Goal: Obtain resource: Obtain resource

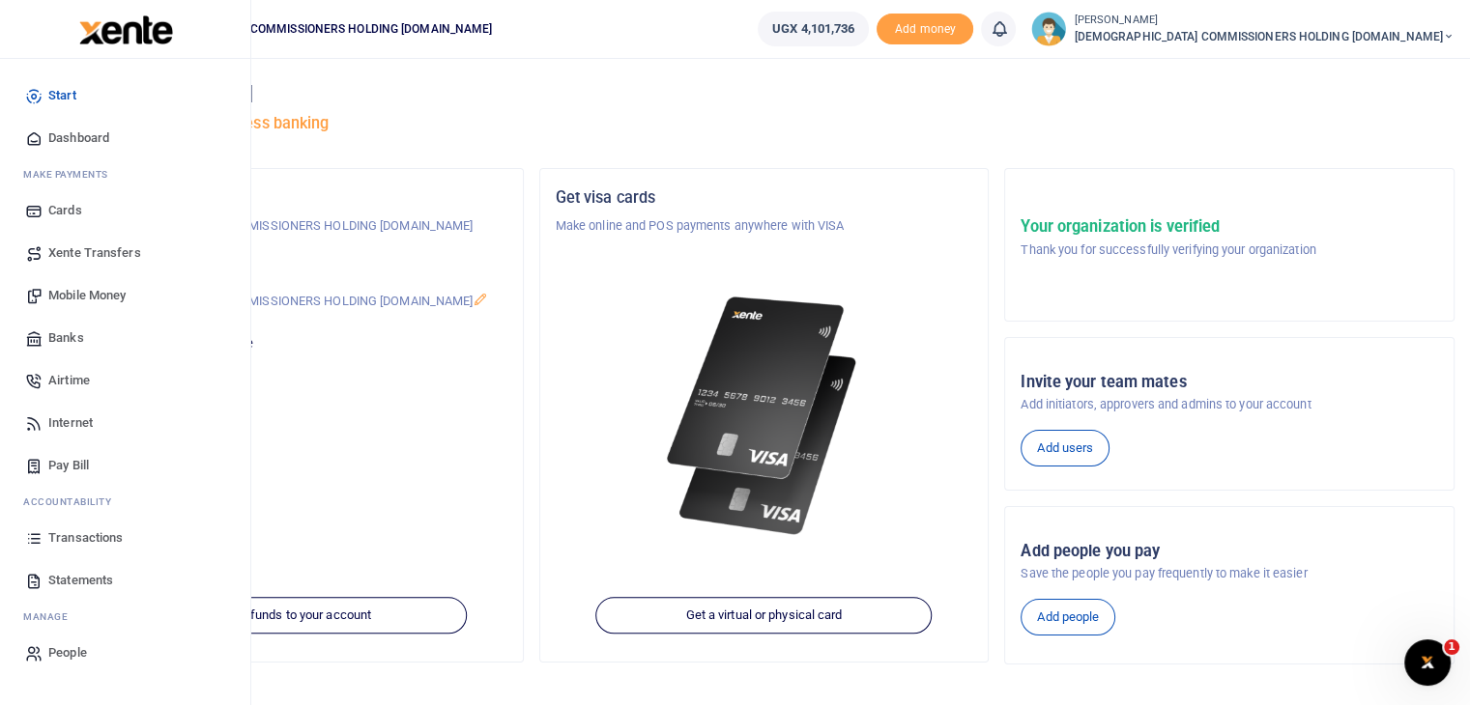
click at [86, 581] on span "Statements" at bounding box center [80, 580] width 65 height 19
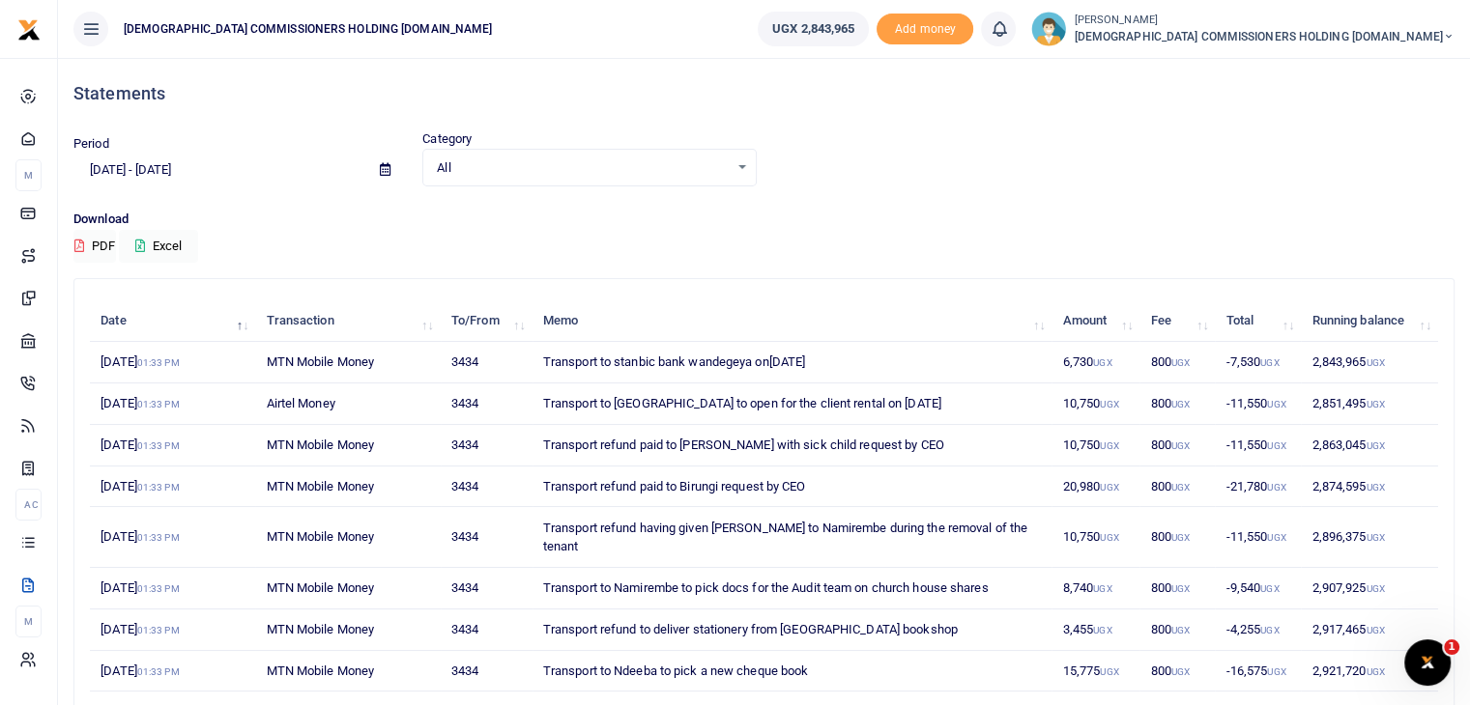
click at [372, 166] on span at bounding box center [384, 170] width 43 height 33
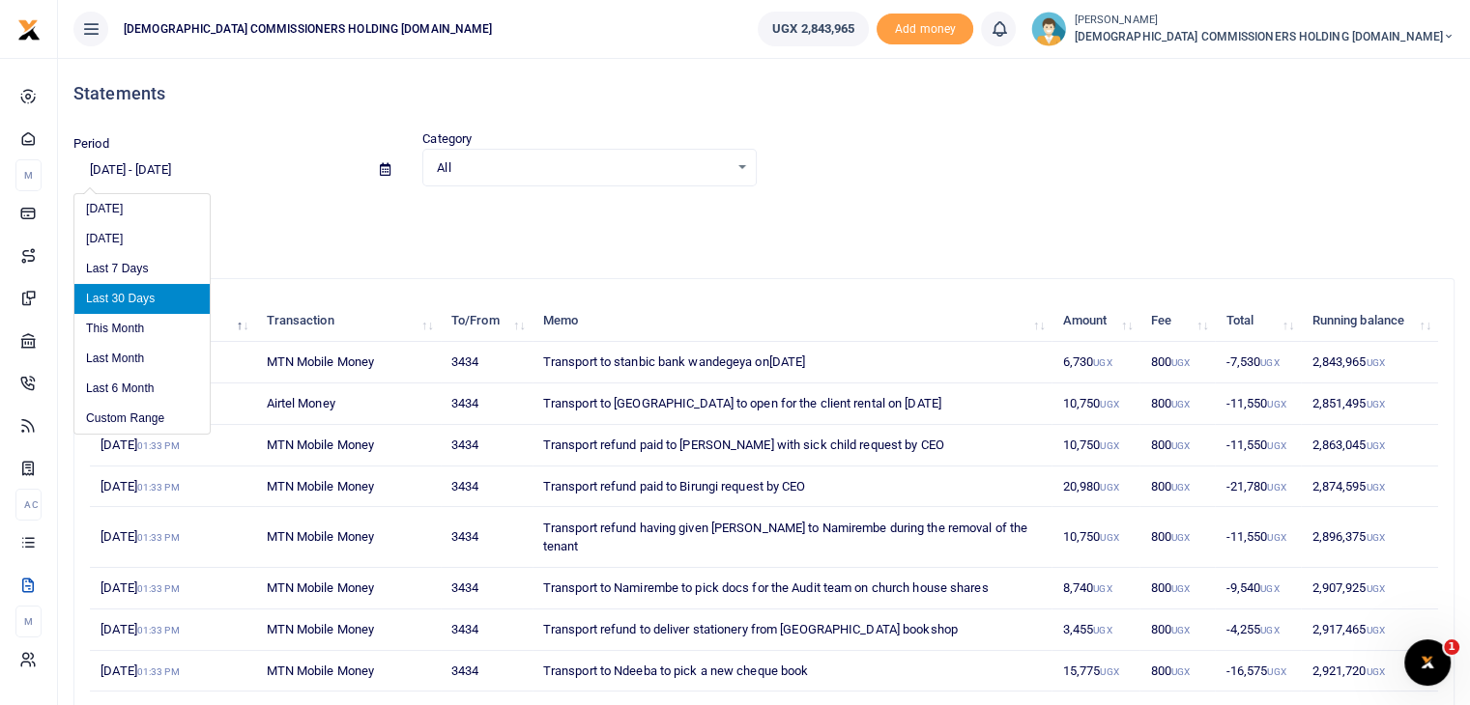
click at [197, 168] on input "[DATE] - [DATE]" at bounding box center [218, 170] width 291 height 33
click at [132, 418] on li "Custom Range" at bounding box center [141, 419] width 135 height 30
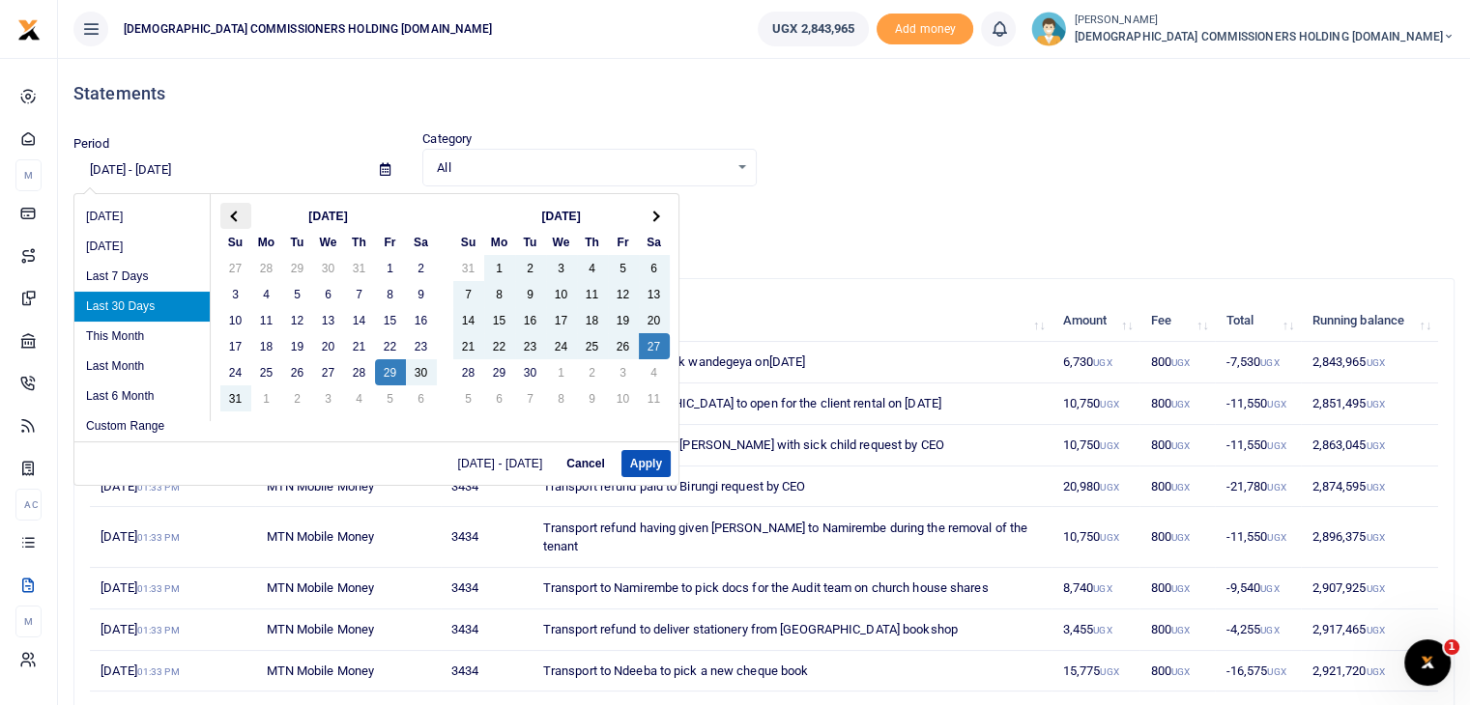
click at [237, 217] on th at bounding box center [235, 216] width 31 height 26
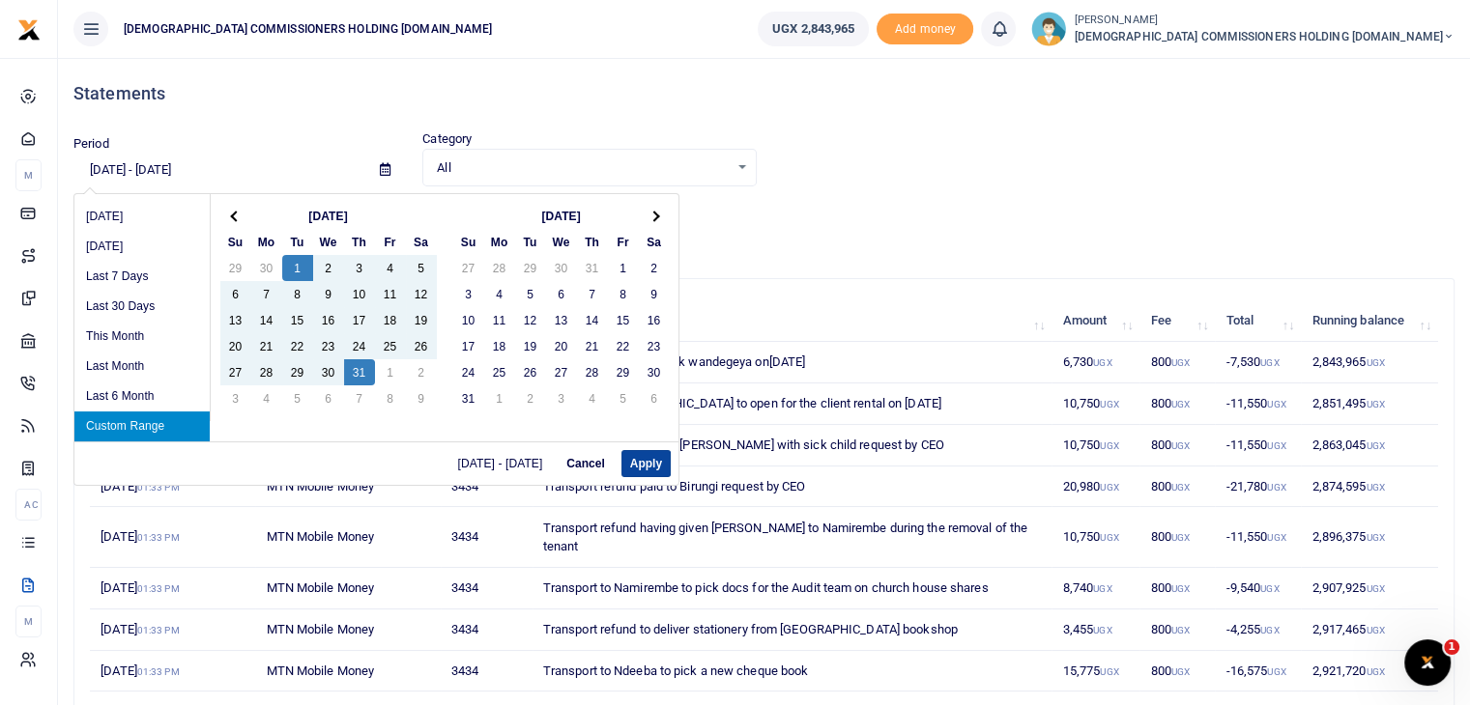
click at [645, 465] on button "Apply" at bounding box center [645, 463] width 49 height 27
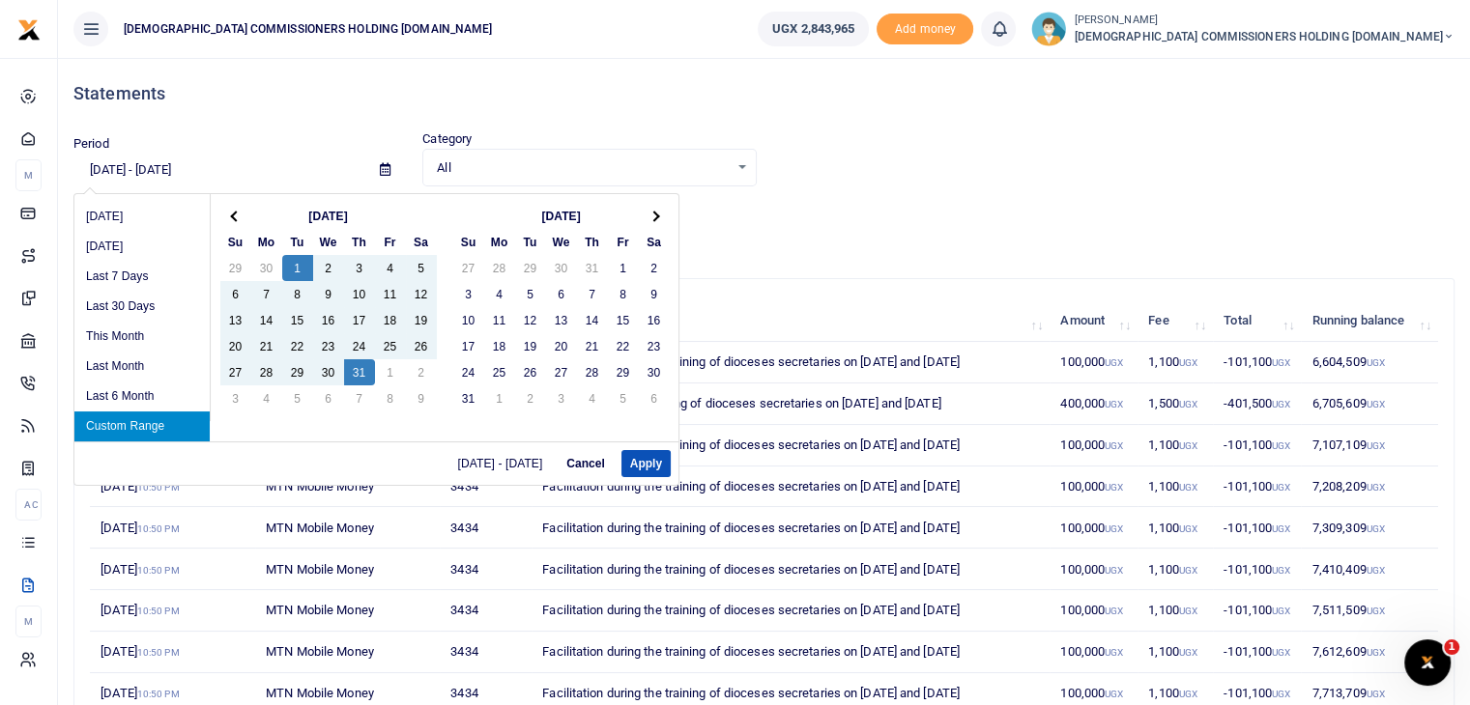
click at [182, 171] on input "[DATE] - [DATE]" at bounding box center [218, 170] width 291 height 33
click at [231, 212] on th at bounding box center [235, 216] width 31 height 26
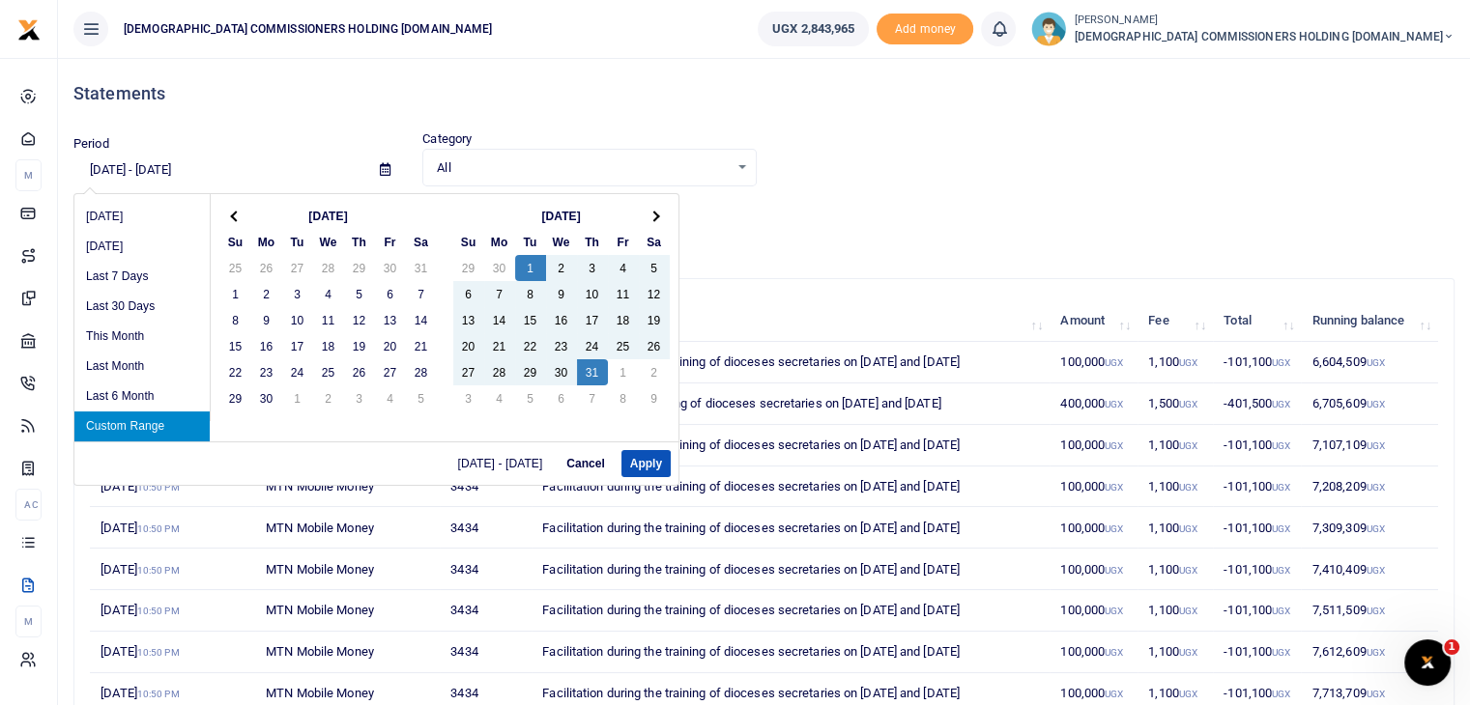
click at [231, 212] on th at bounding box center [235, 216] width 31 height 26
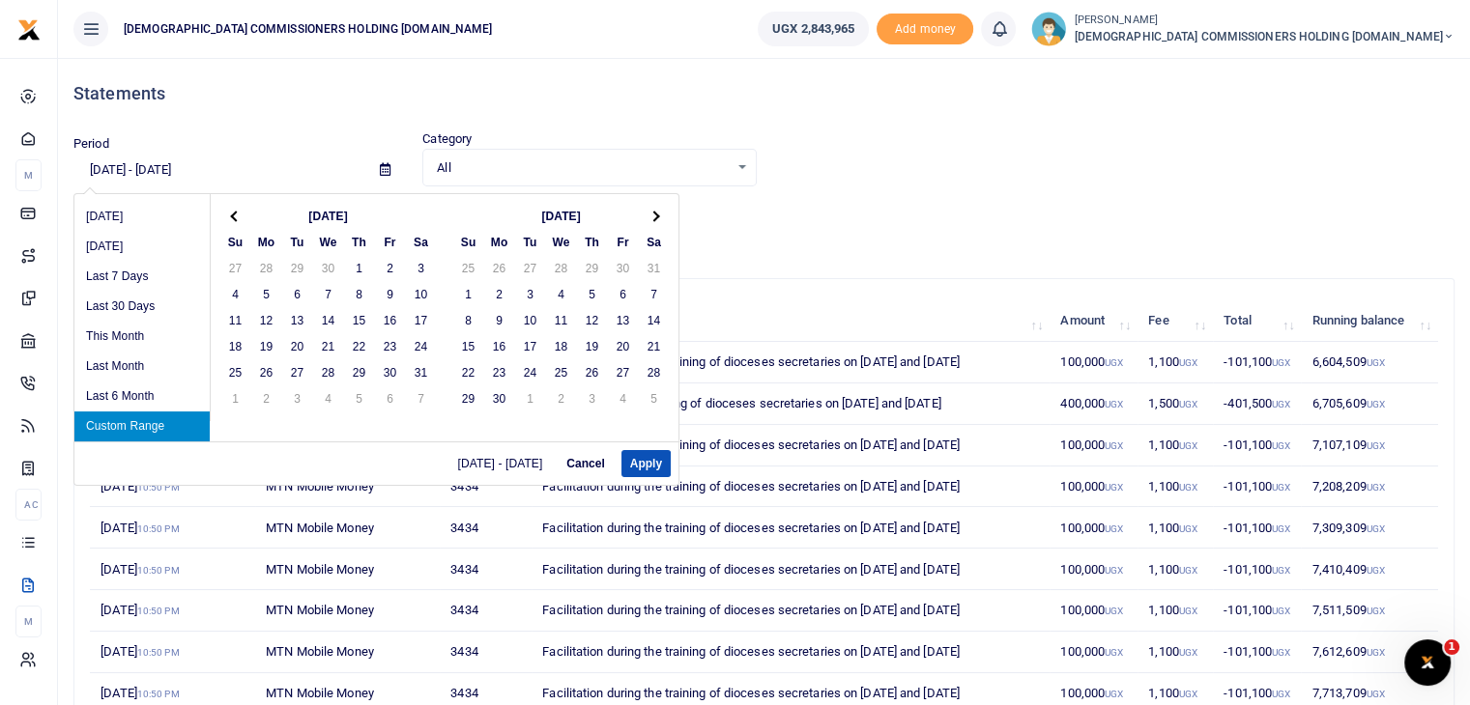
click at [231, 212] on th at bounding box center [235, 216] width 31 height 26
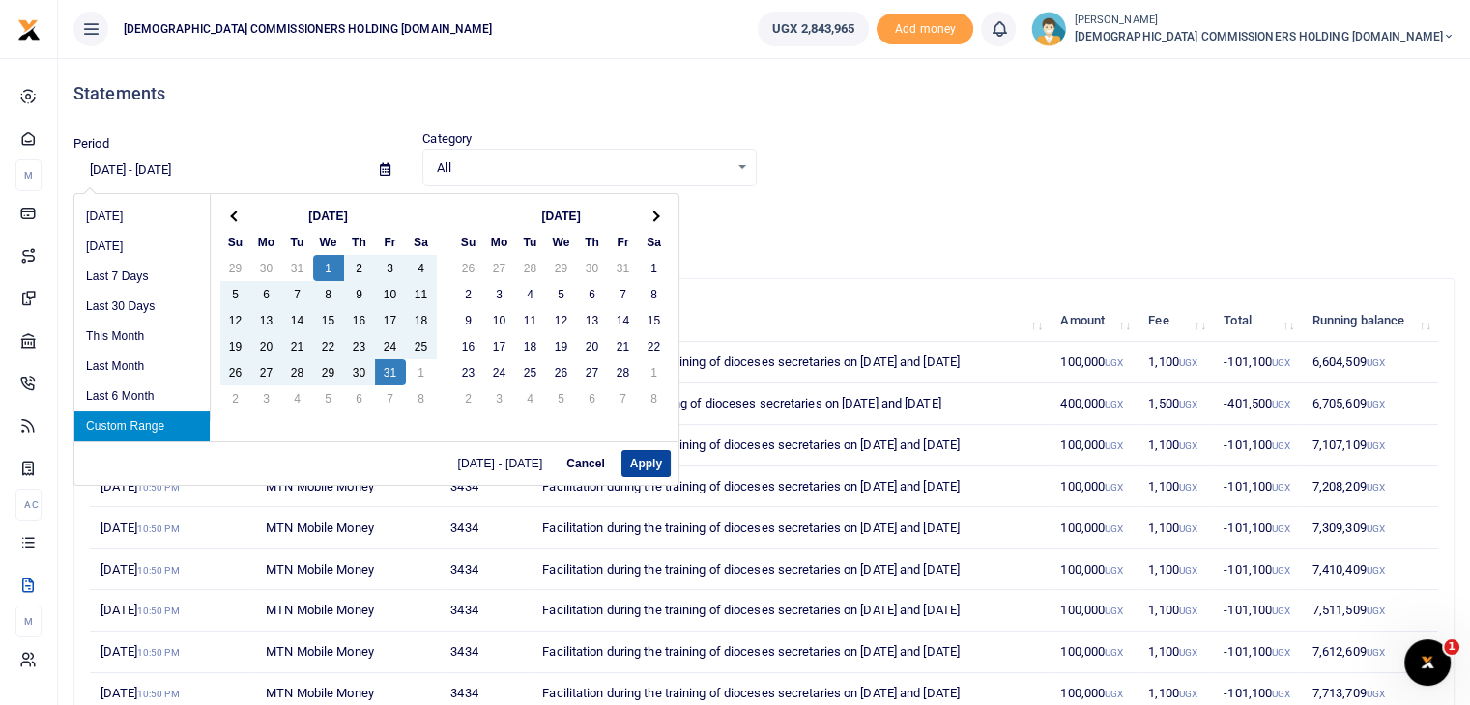
click at [642, 467] on button "Apply" at bounding box center [645, 463] width 49 height 27
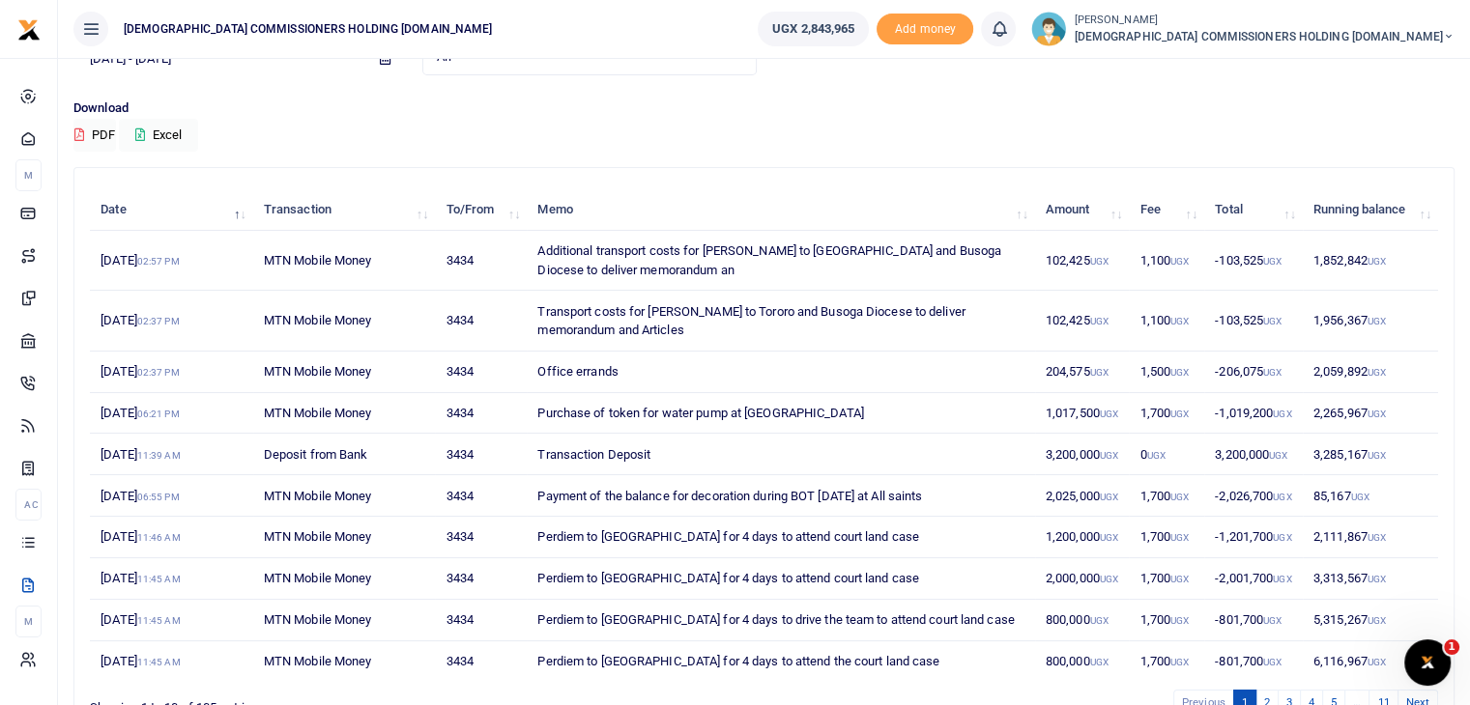
scroll to position [217, 0]
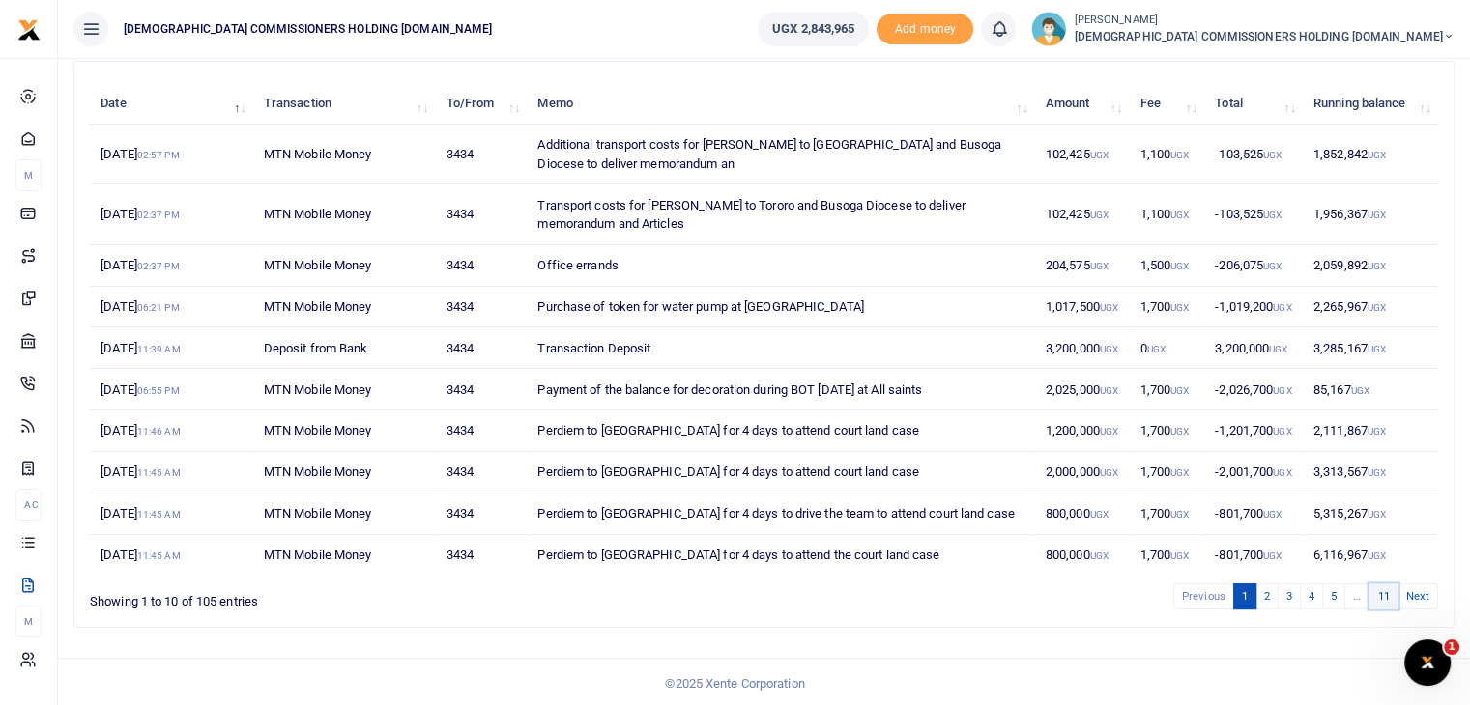
click at [1388, 589] on link "11" at bounding box center [1382, 597] width 29 height 26
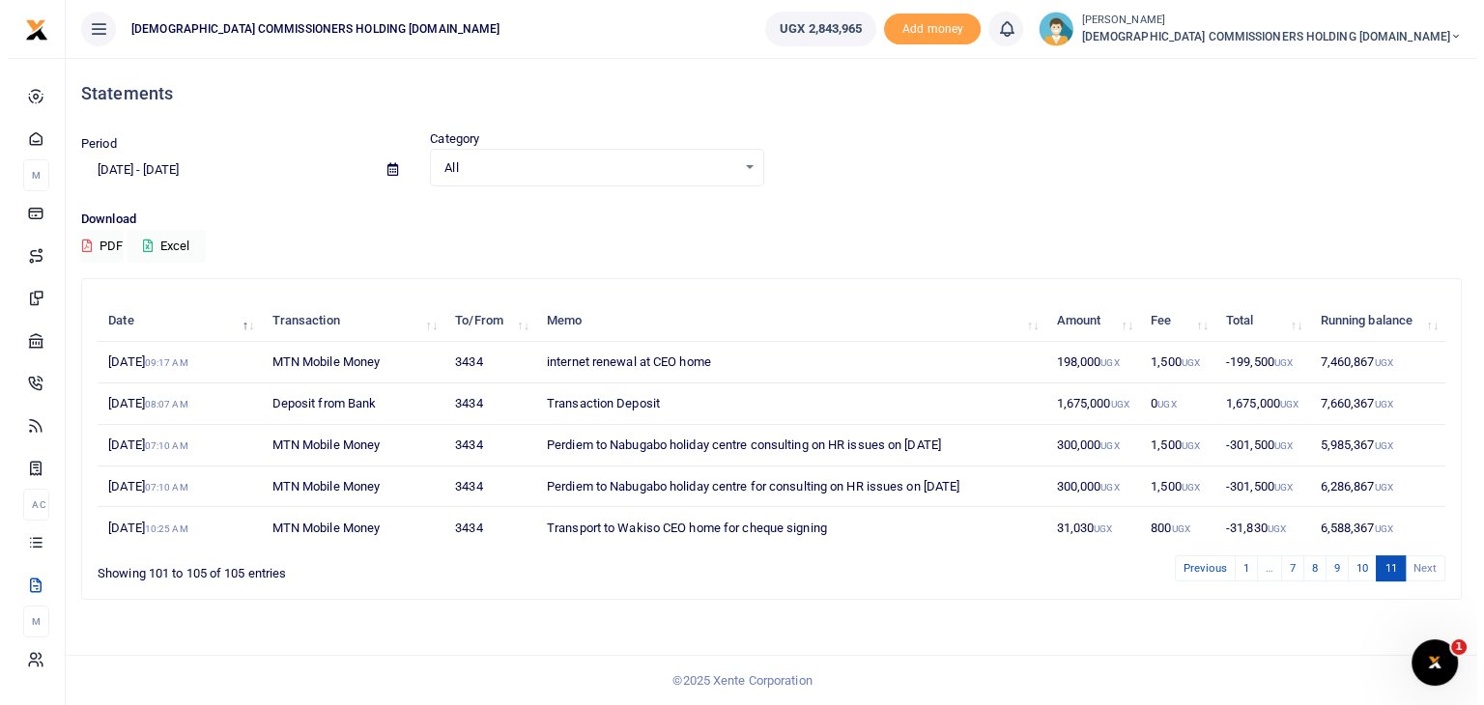
scroll to position [0, 0]
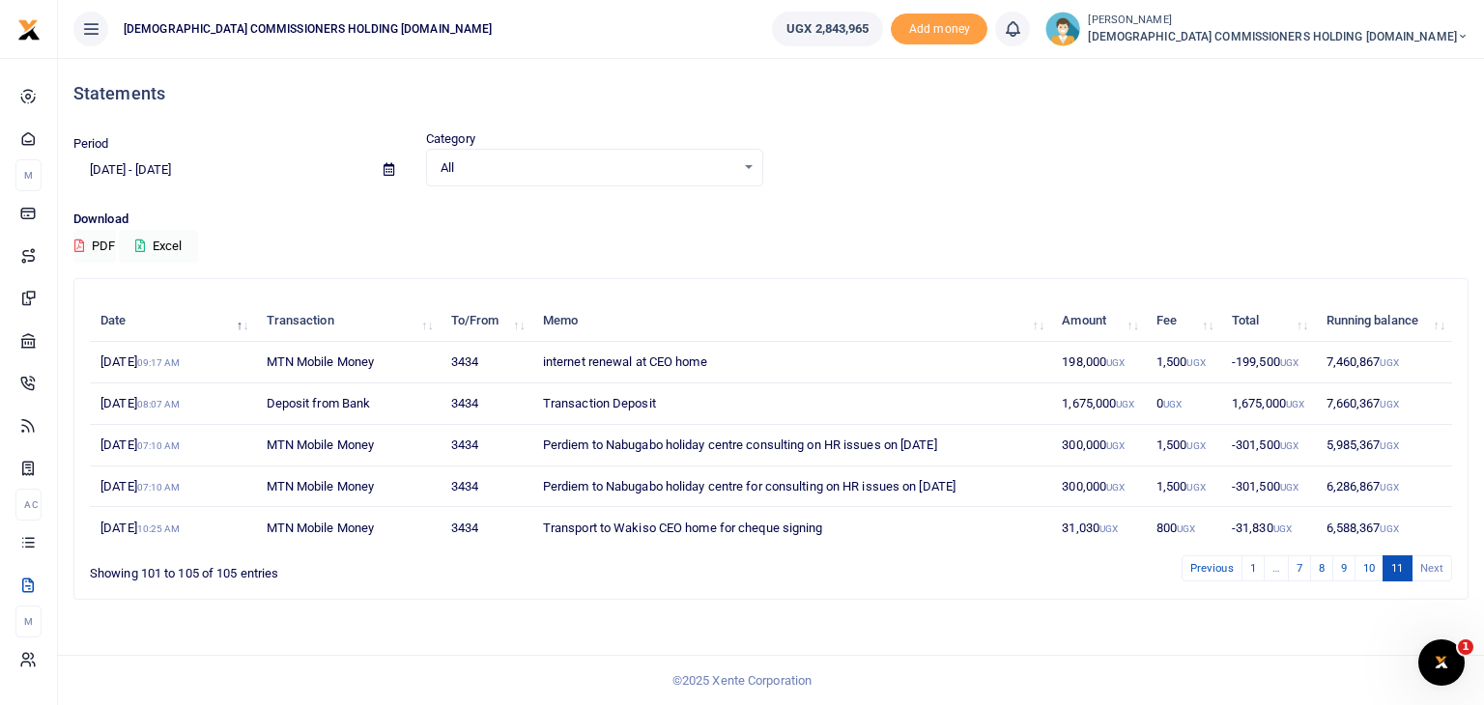
click at [1431, 561] on li "Next" at bounding box center [1433, 569] width 40 height 26
click at [1254, 566] on link "1" at bounding box center [1253, 569] width 23 height 26
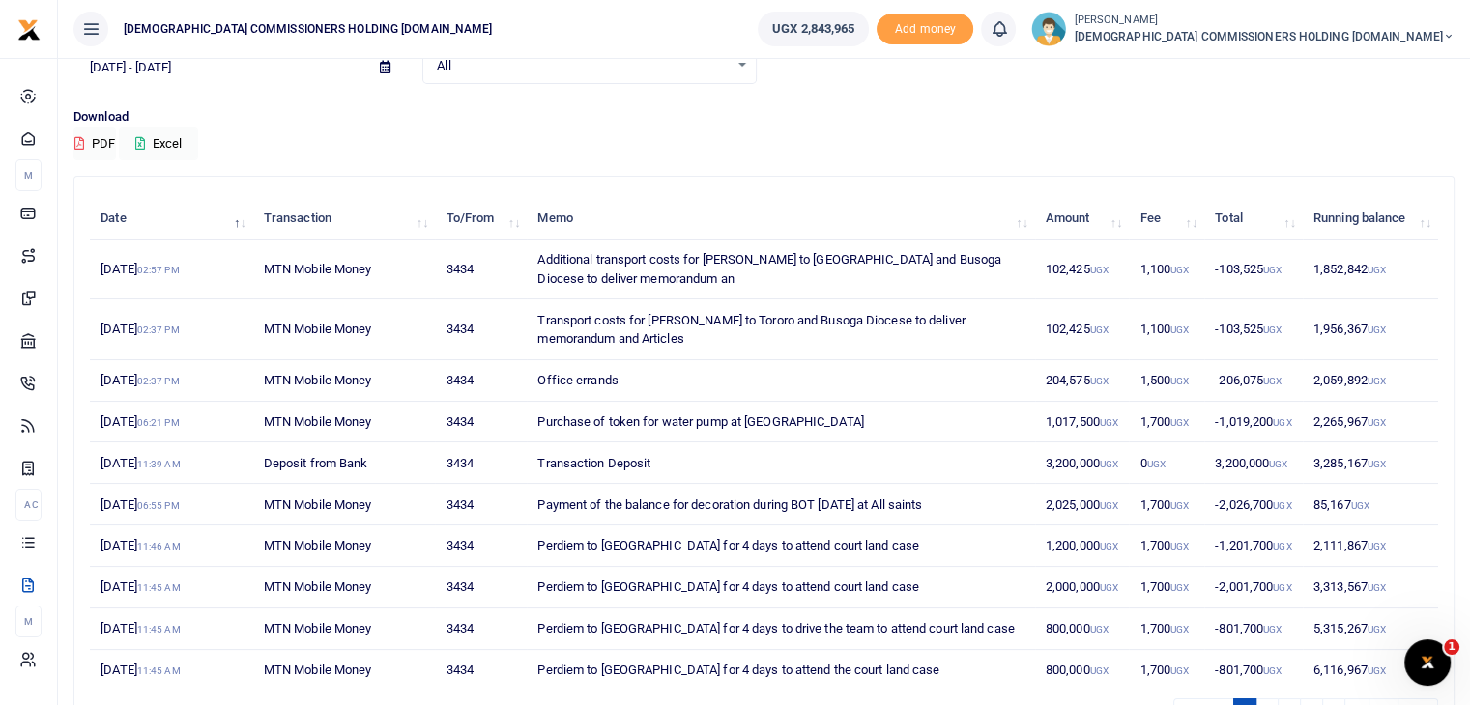
scroll to position [79, 0]
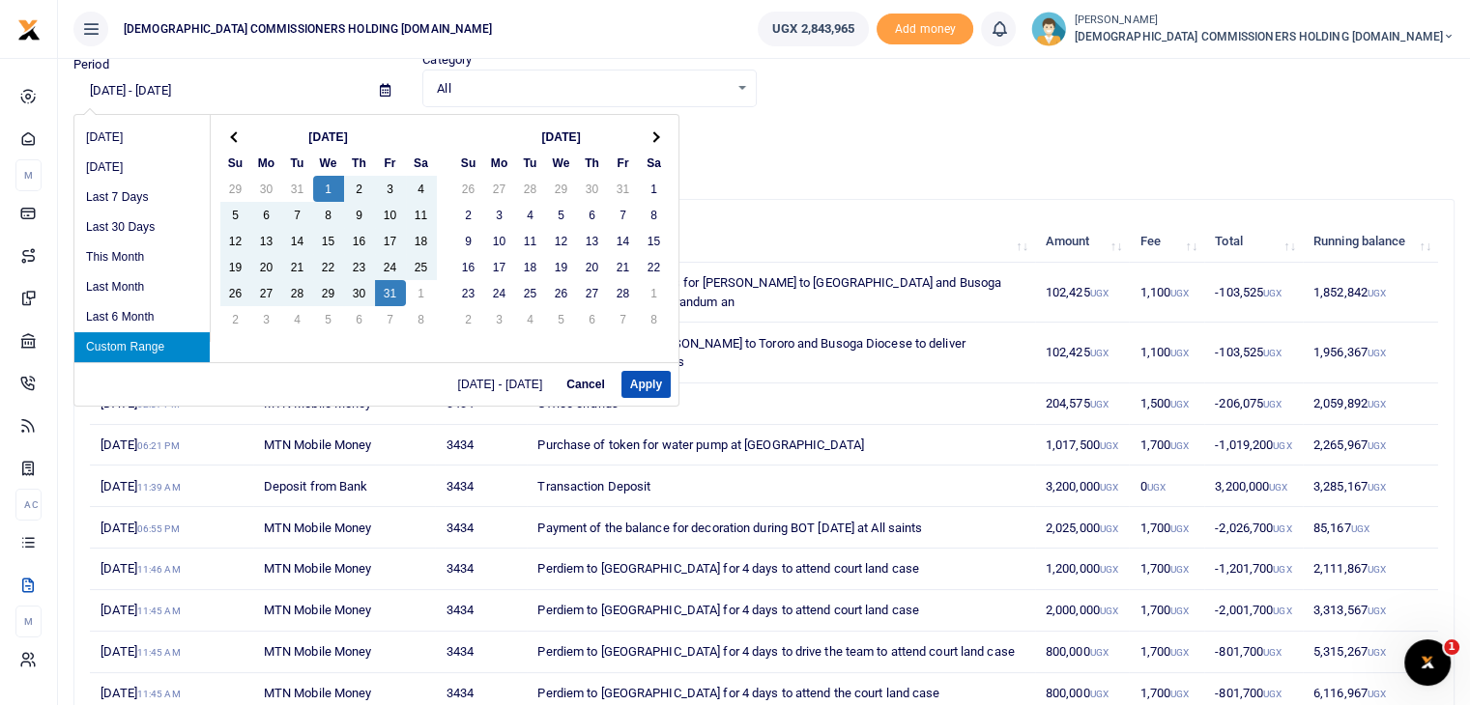
click at [196, 96] on input "[DATE] - [DATE]" at bounding box center [218, 90] width 291 height 33
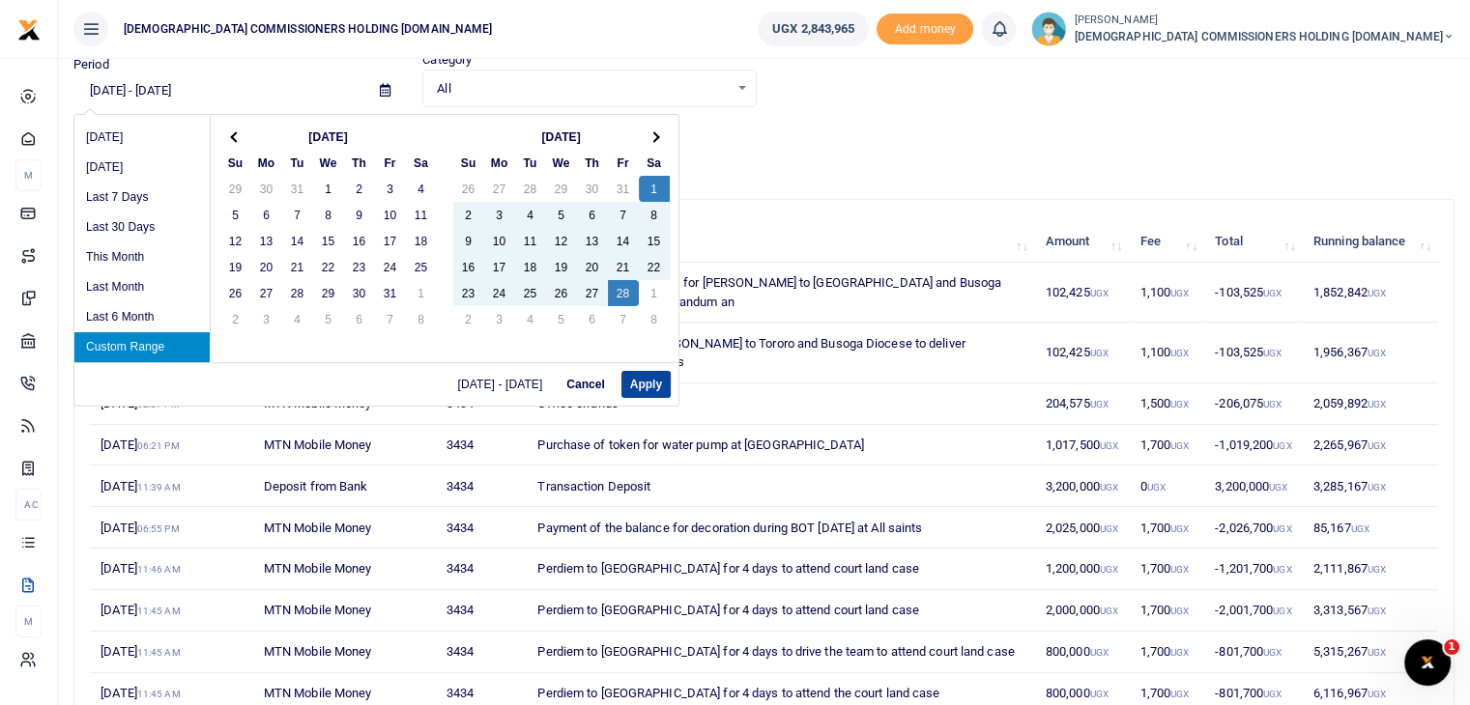
click at [637, 382] on button "Apply" at bounding box center [645, 384] width 49 height 27
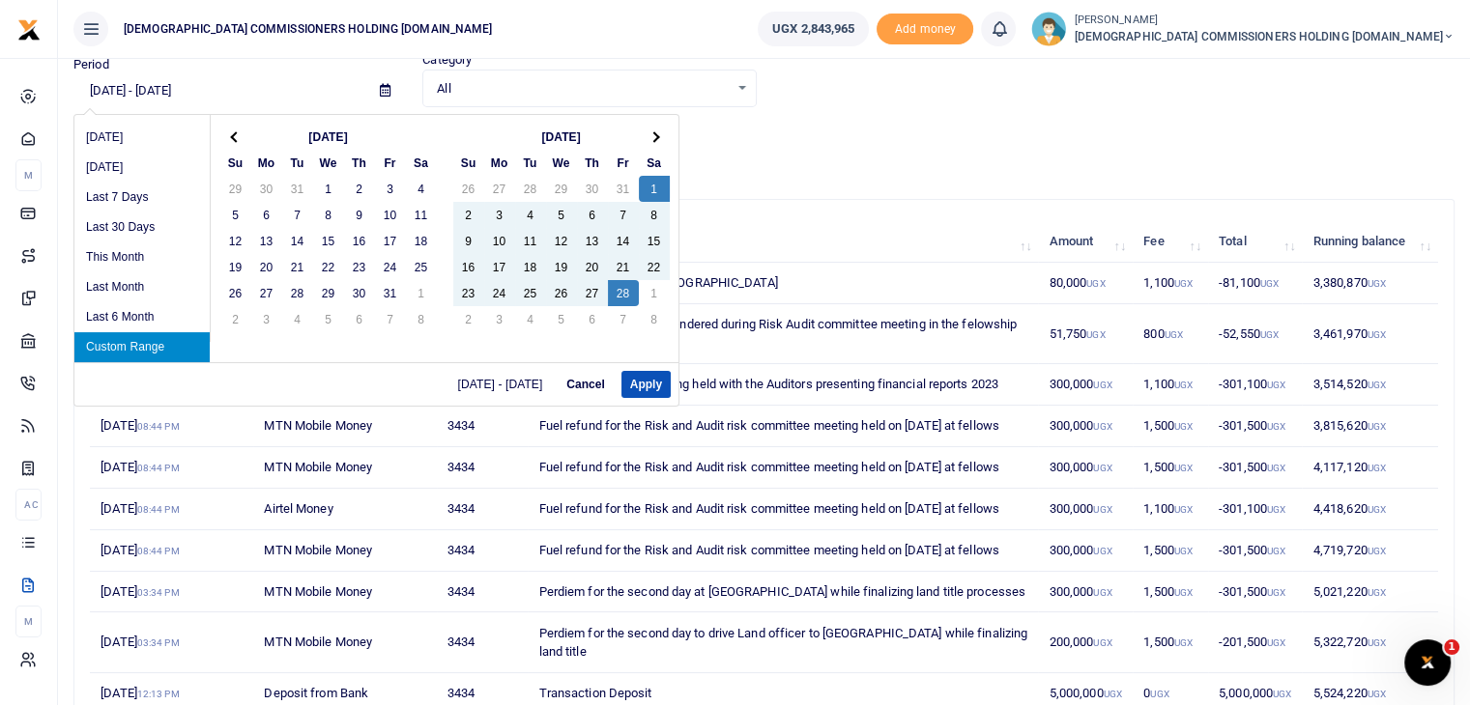
click at [202, 100] on input "[DATE] - [DATE]" at bounding box center [218, 90] width 291 height 33
click at [650, 140] on th at bounding box center [654, 137] width 31 height 26
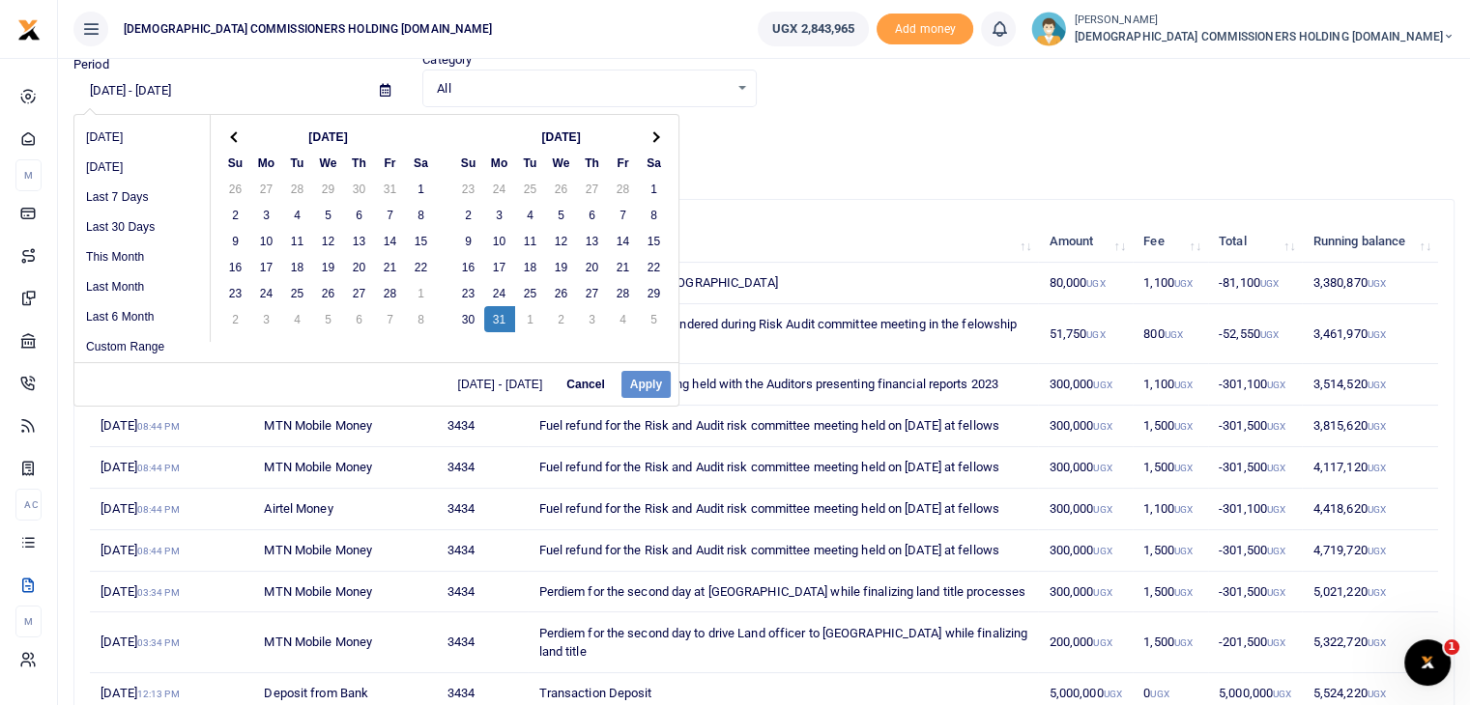
click at [641, 383] on div "[DATE] - [DATE] Cancel Apply" at bounding box center [376, 383] width 604 height 43
click at [659, 383] on div "[DATE] - [DATE] Cancel Apply" at bounding box center [376, 383] width 604 height 43
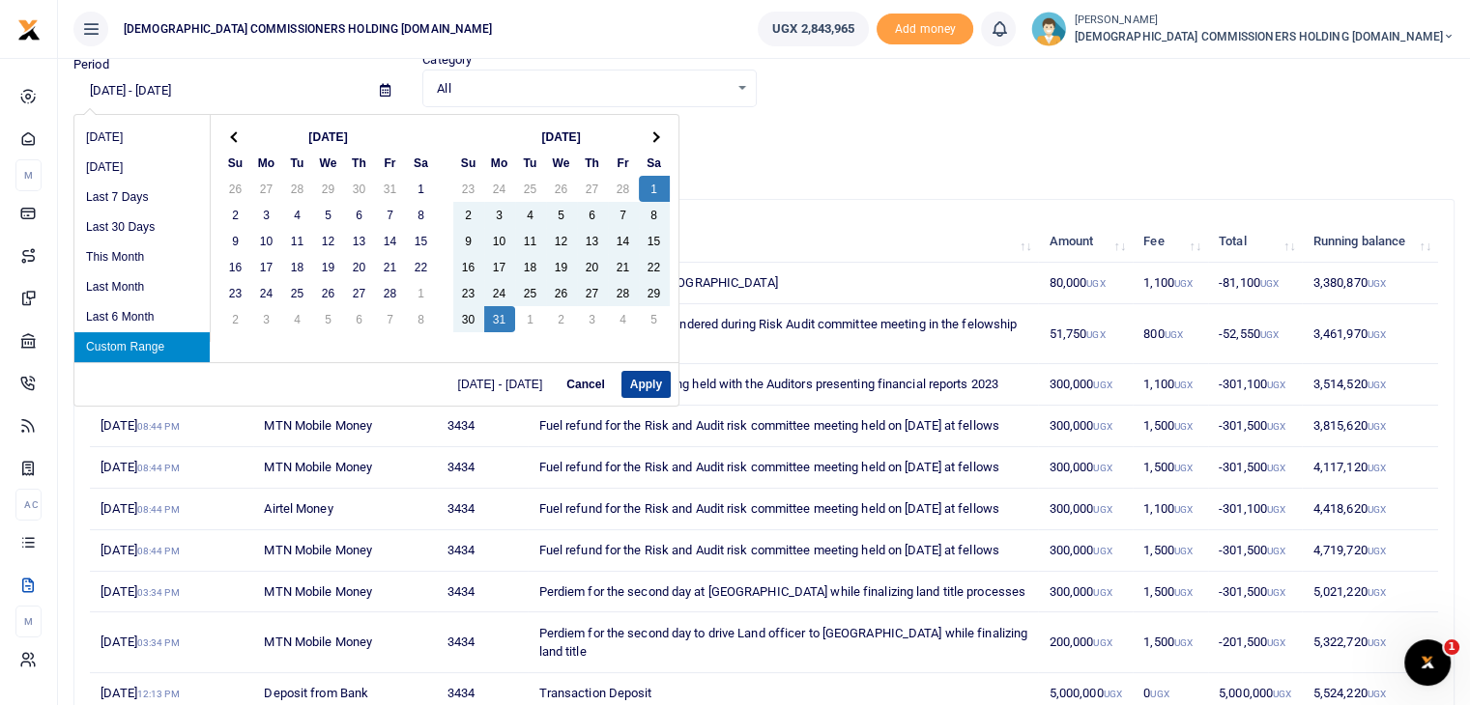
click at [635, 380] on button "Apply" at bounding box center [645, 384] width 49 height 27
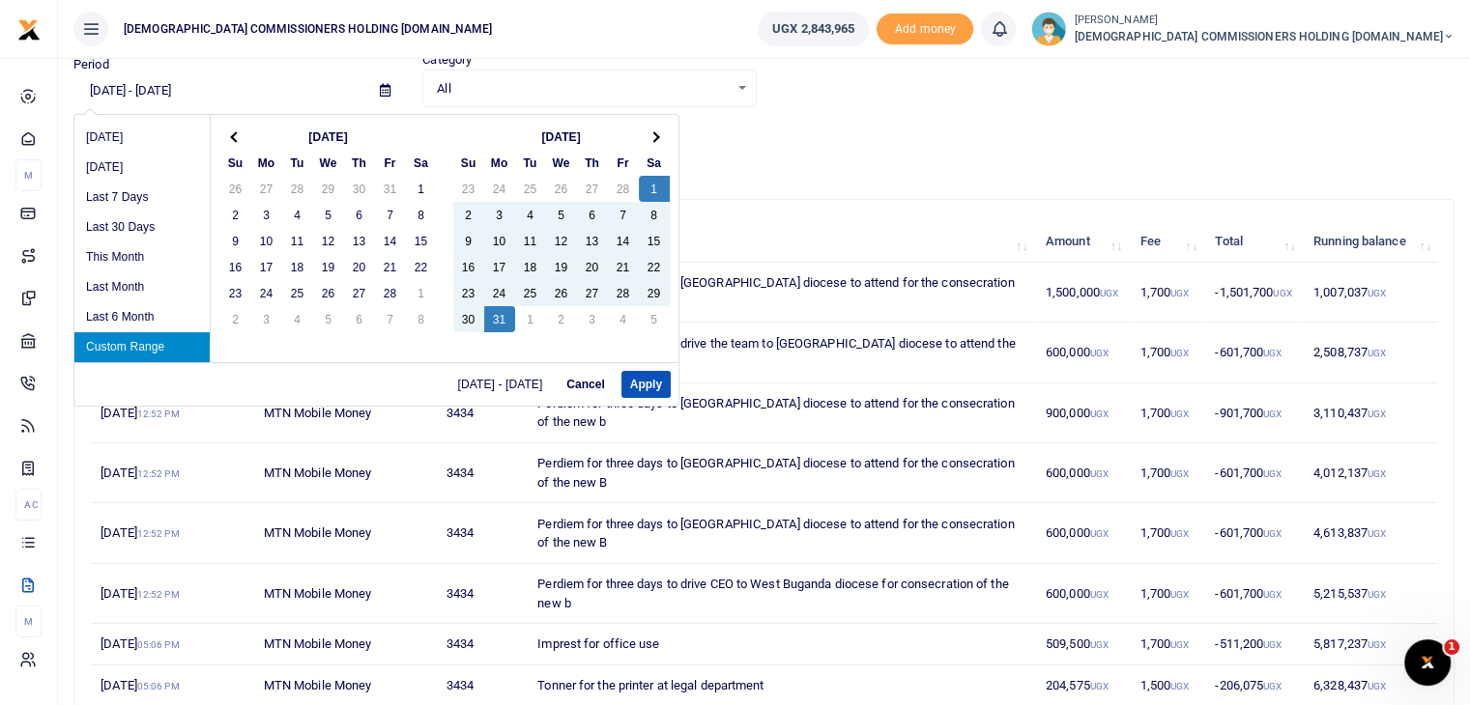
click at [191, 93] on input "[DATE] - [DATE]" at bounding box center [218, 90] width 291 height 33
click at [653, 144] on th at bounding box center [654, 137] width 31 height 26
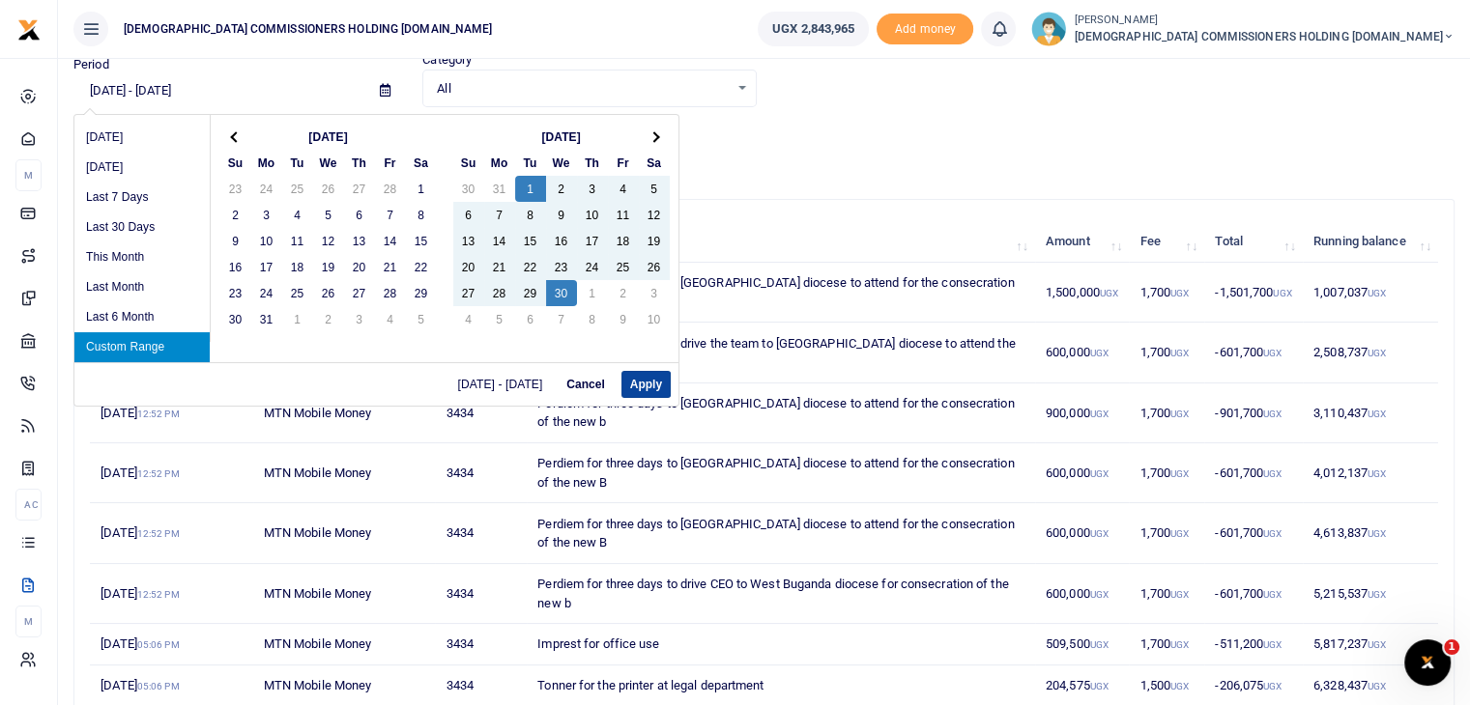
click at [642, 380] on button "Apply" at bounding box center [645, 384] width 49 height 27
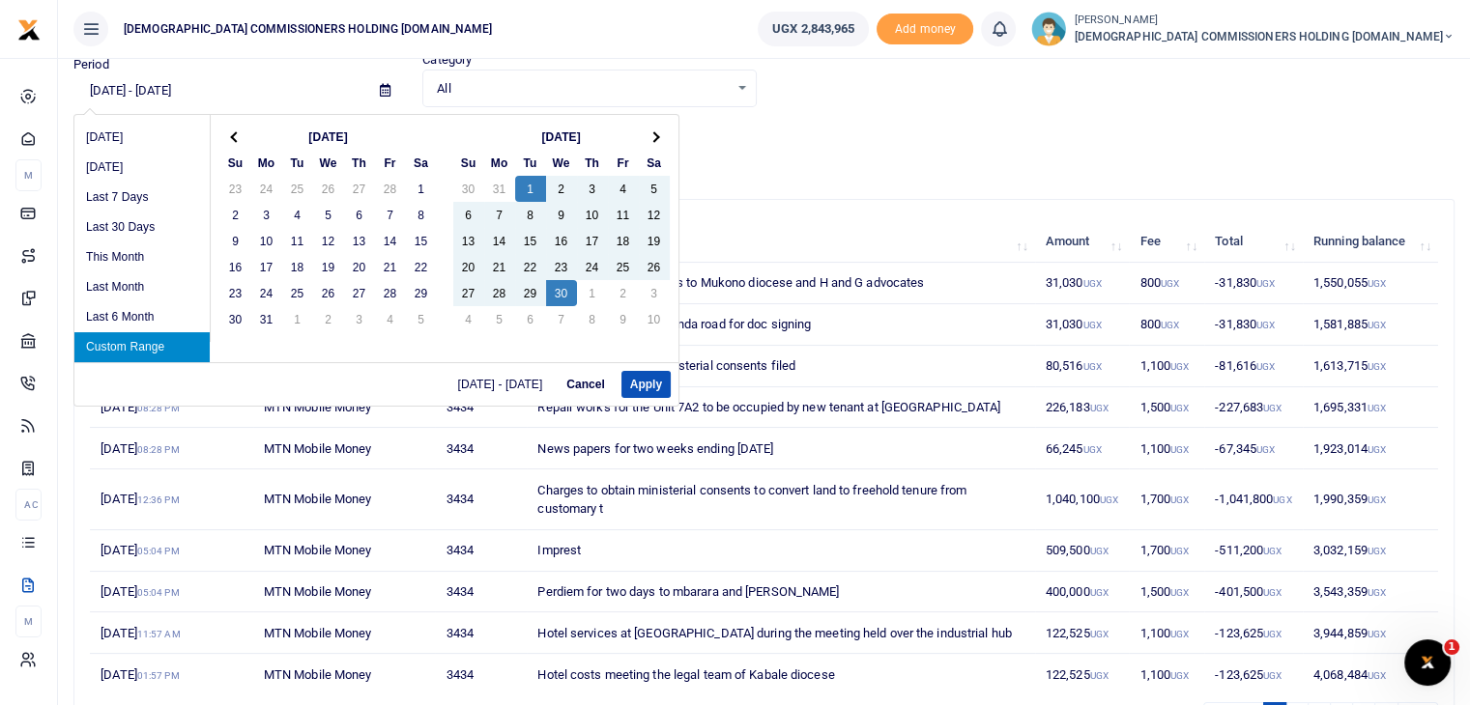
click at [201, 90] on input "[DATE] - [DATE]" at bounding box center [218, 90] width 291 height 33
click at [648, 136] on span at bounding box center [653, 136] width 11 height 11
click at [646, 384] on button "Apply" at bounding box center [645, 384] width 49 height 27
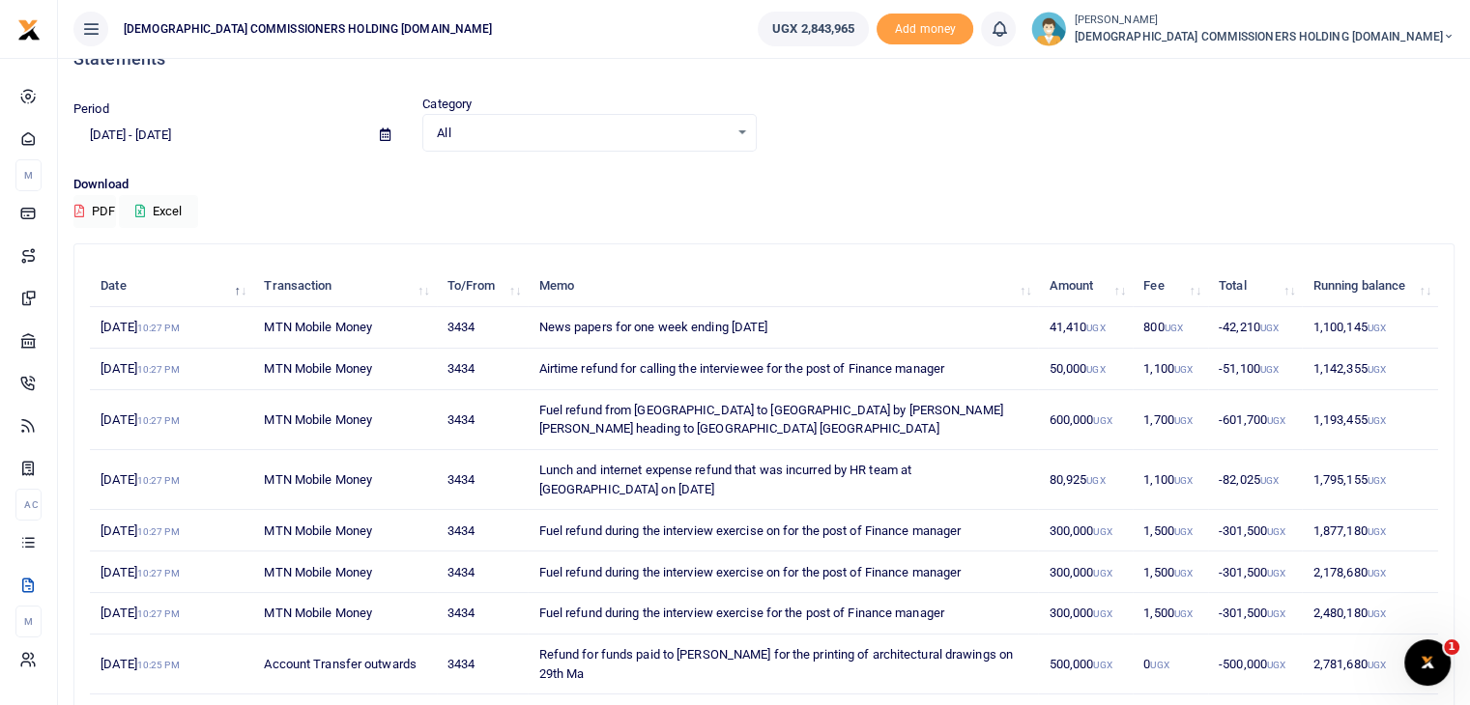
scroll to position [0, 0]
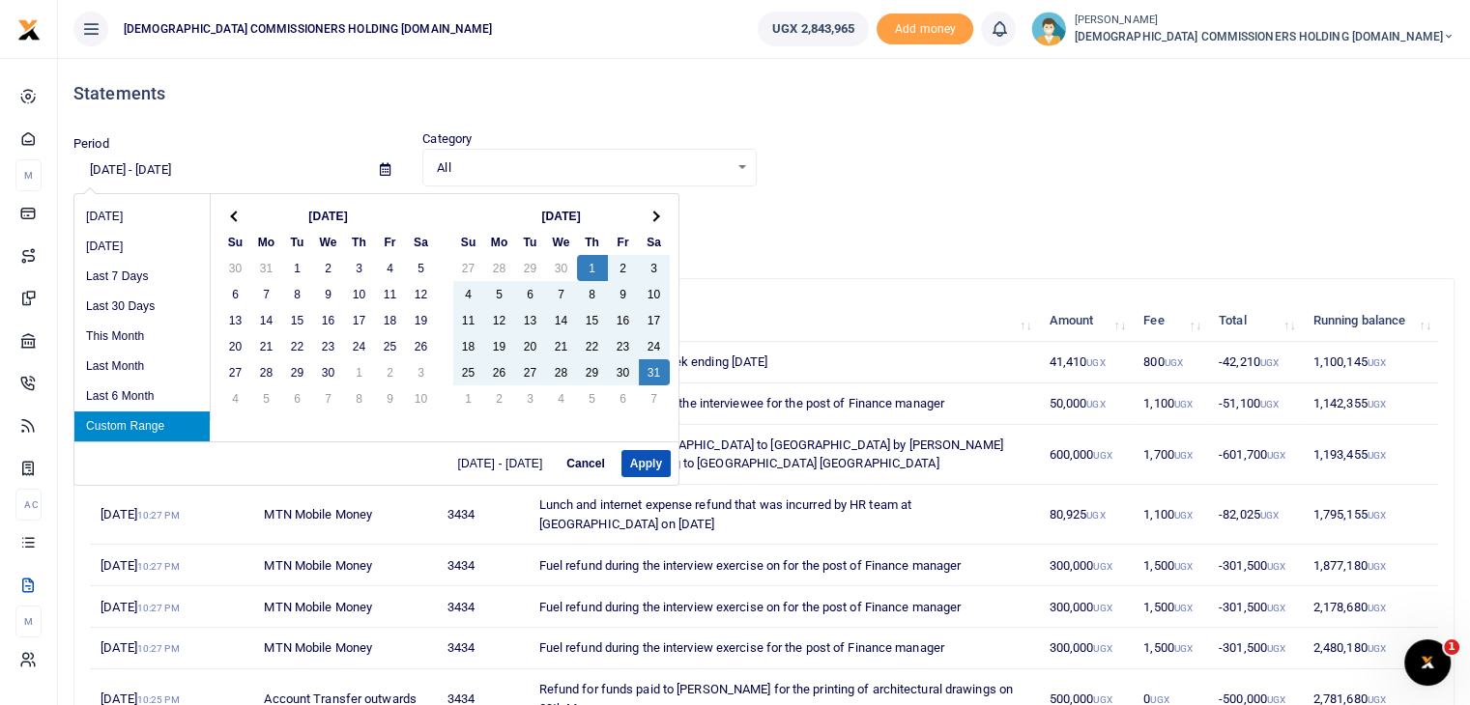
click at [207, 172] on input "[DATE] - [DATE]" at bounding box center [218, 170] width 291 height 33
click at [651, 220] on th at bounding box center [654, 216] width 31 height 26
click at [644, 461] on button "Apply" at bounding box center [645, 463] width 49 height 27
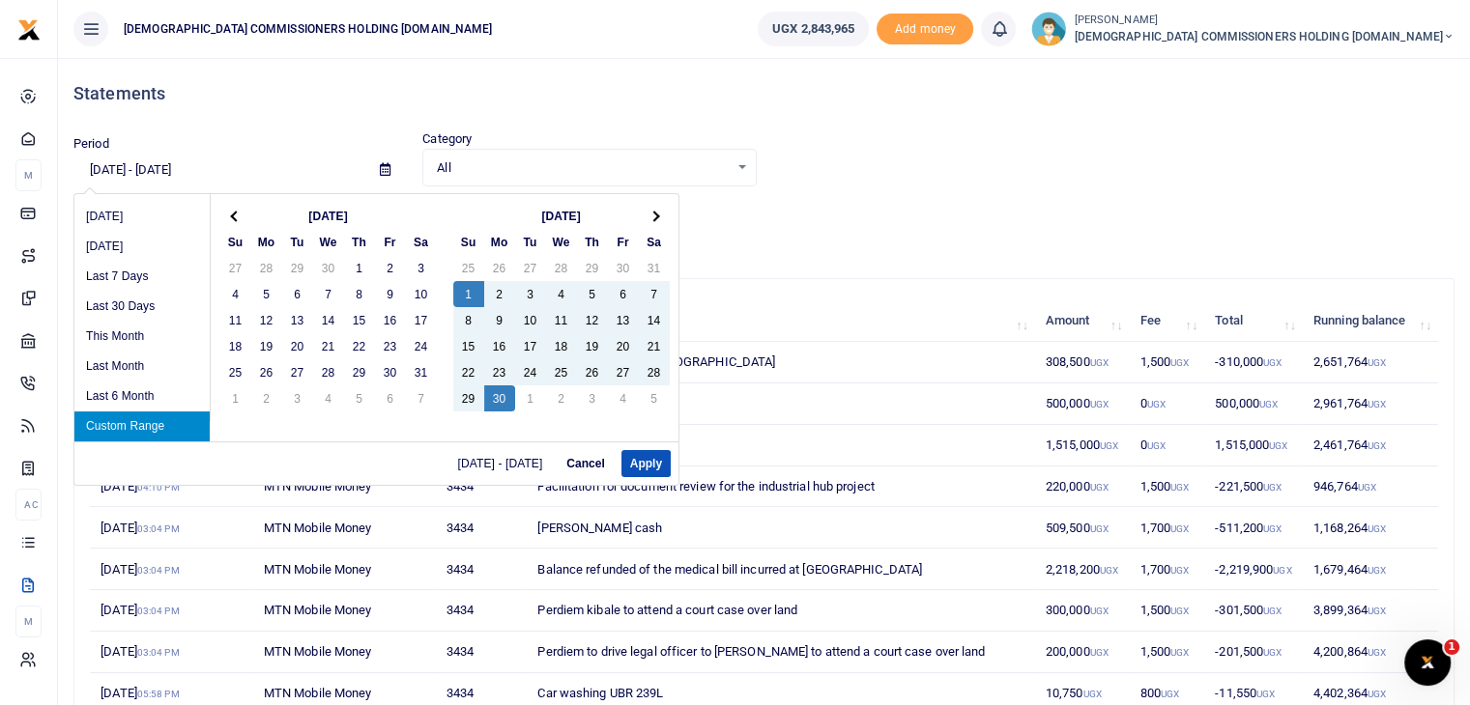
click at [181, 168] on input "[DATE] - [DATE]" at bounding box center [218, 170] width 291 height 33
click at [653, 217] on span at bounding box center [653, 216] width 11 height 11
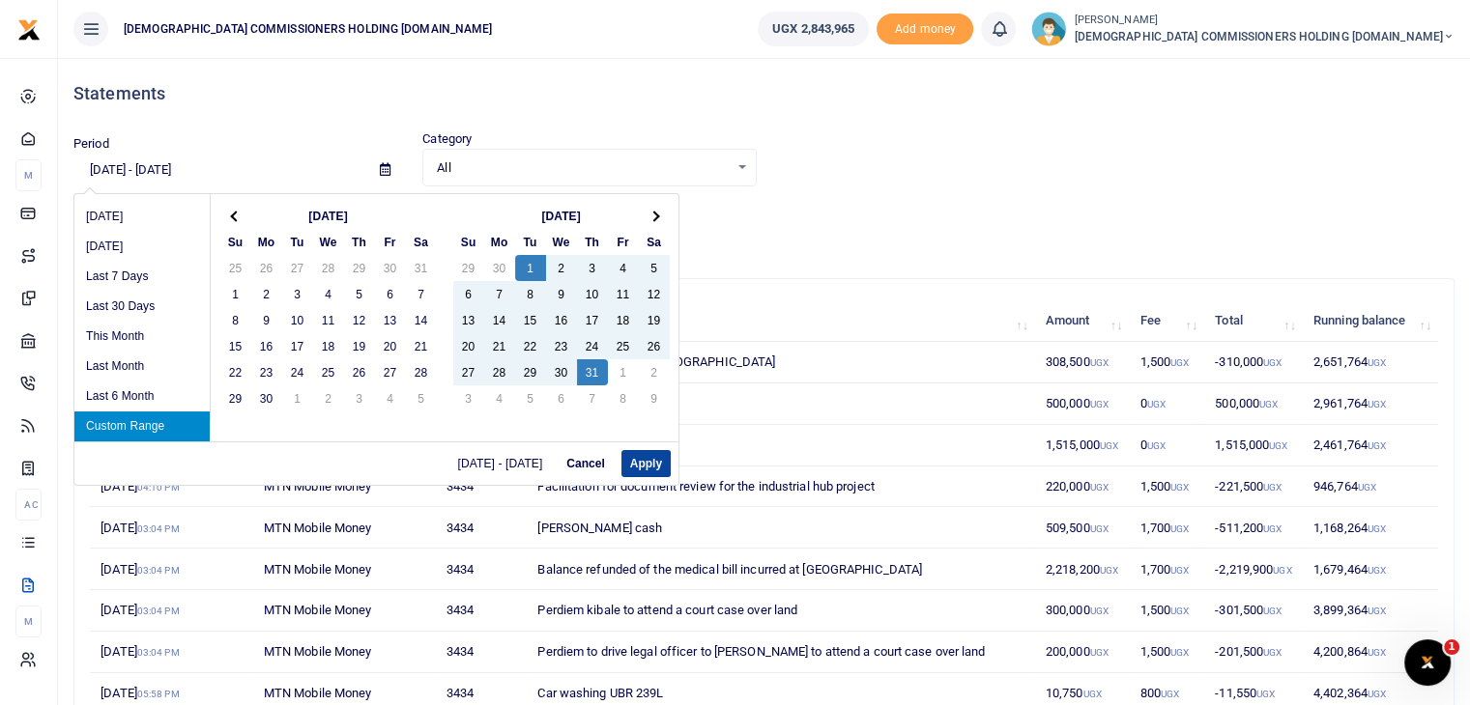
click at [642, 461] on button "Apply" at bounding box center [645, 463] width 49 height 27
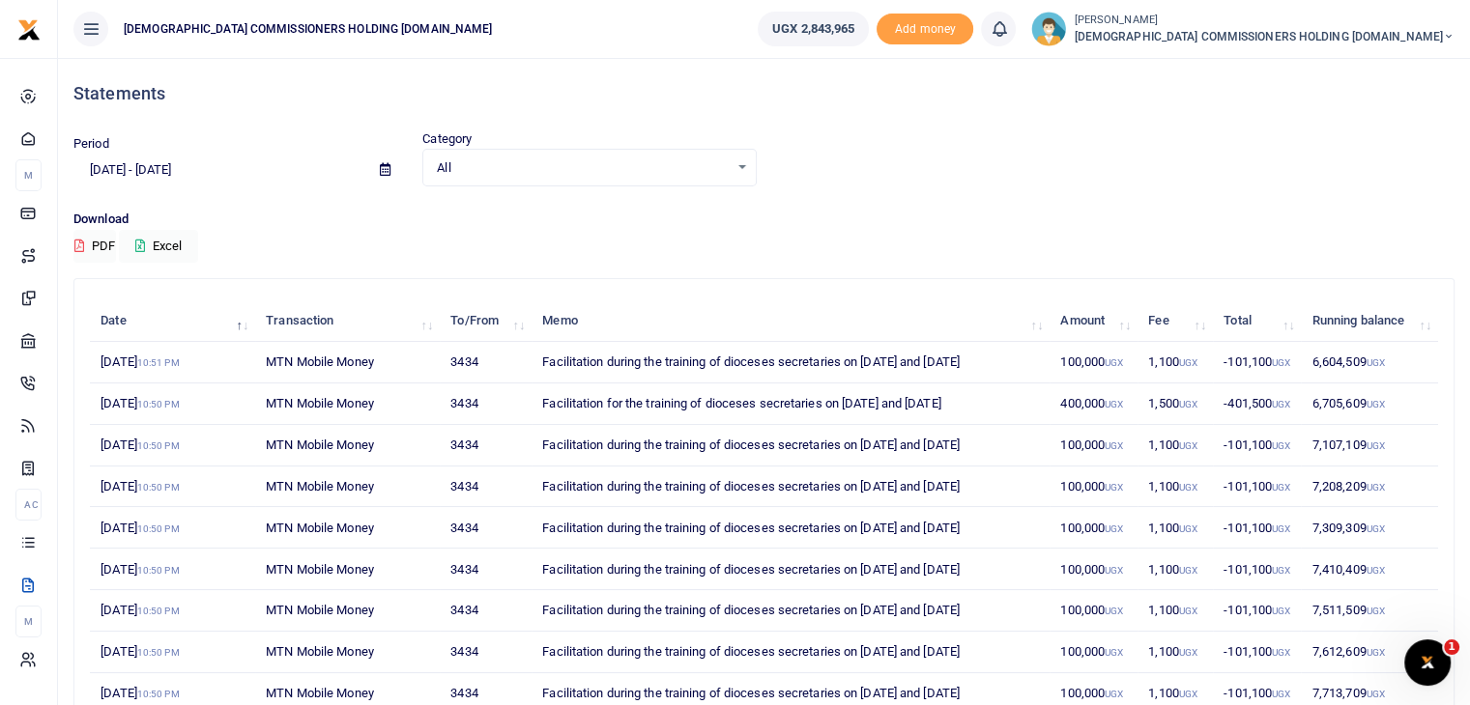
scroll to position [181, 0]
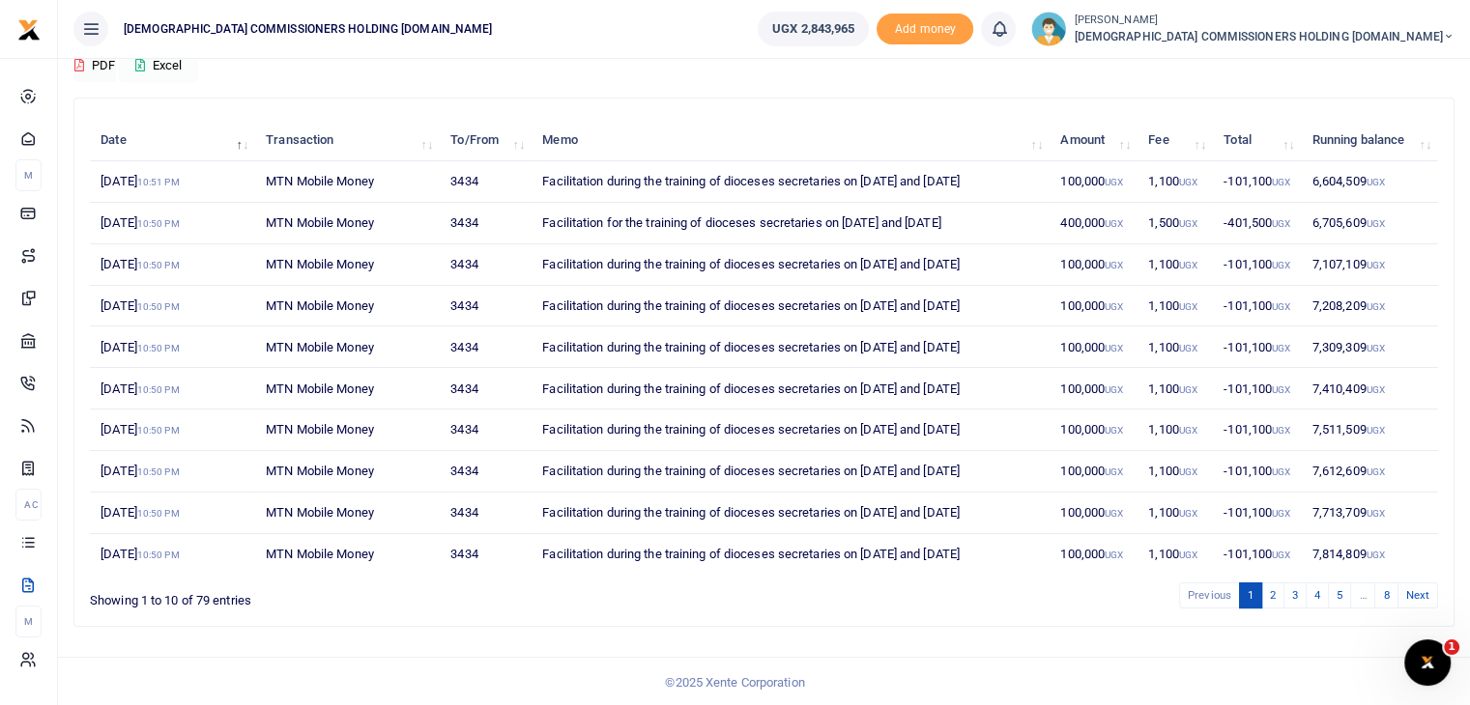
click at [176, 64] on button "Excel" at bounding box center [158, 65] width 79 height 33
click at [104, 67] on button "PDF" at bounding box center [94, 65] width 43 height 33
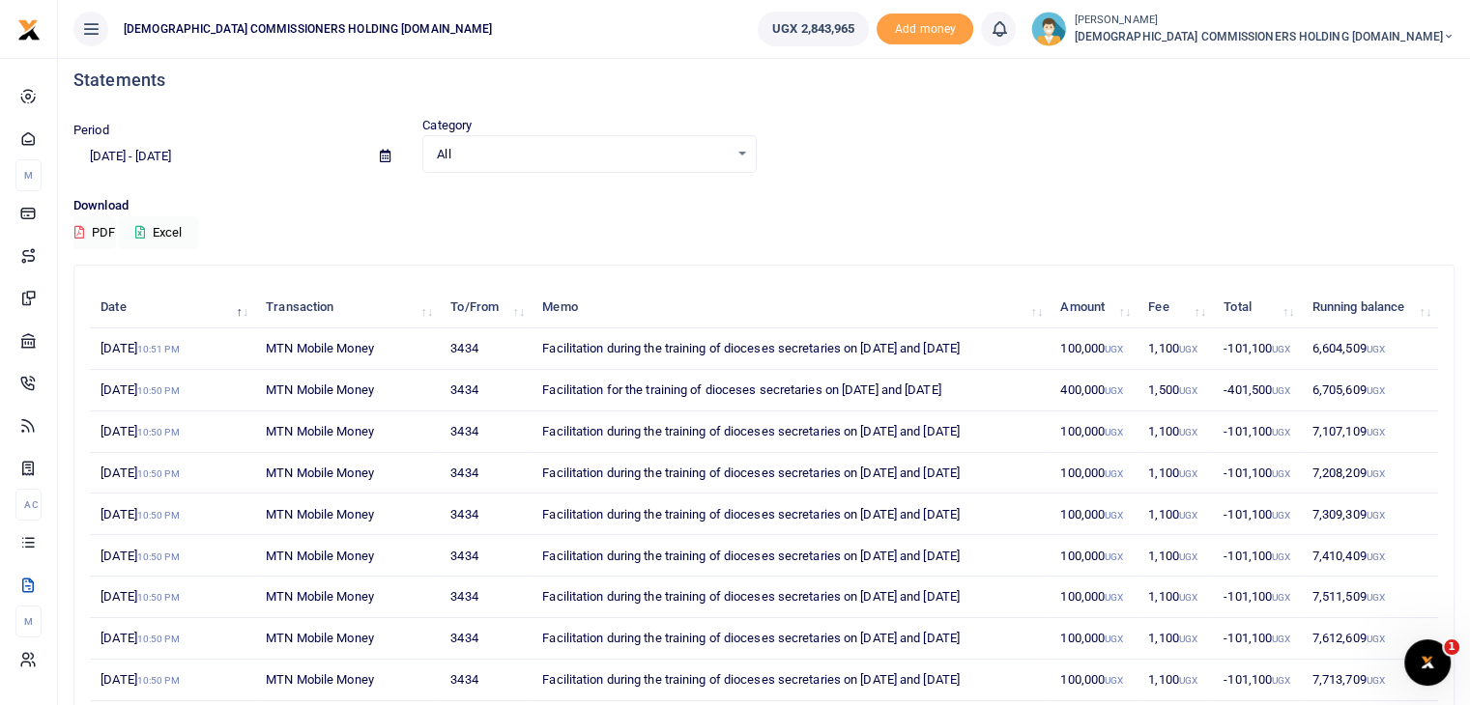
scroll to position [0, 0]
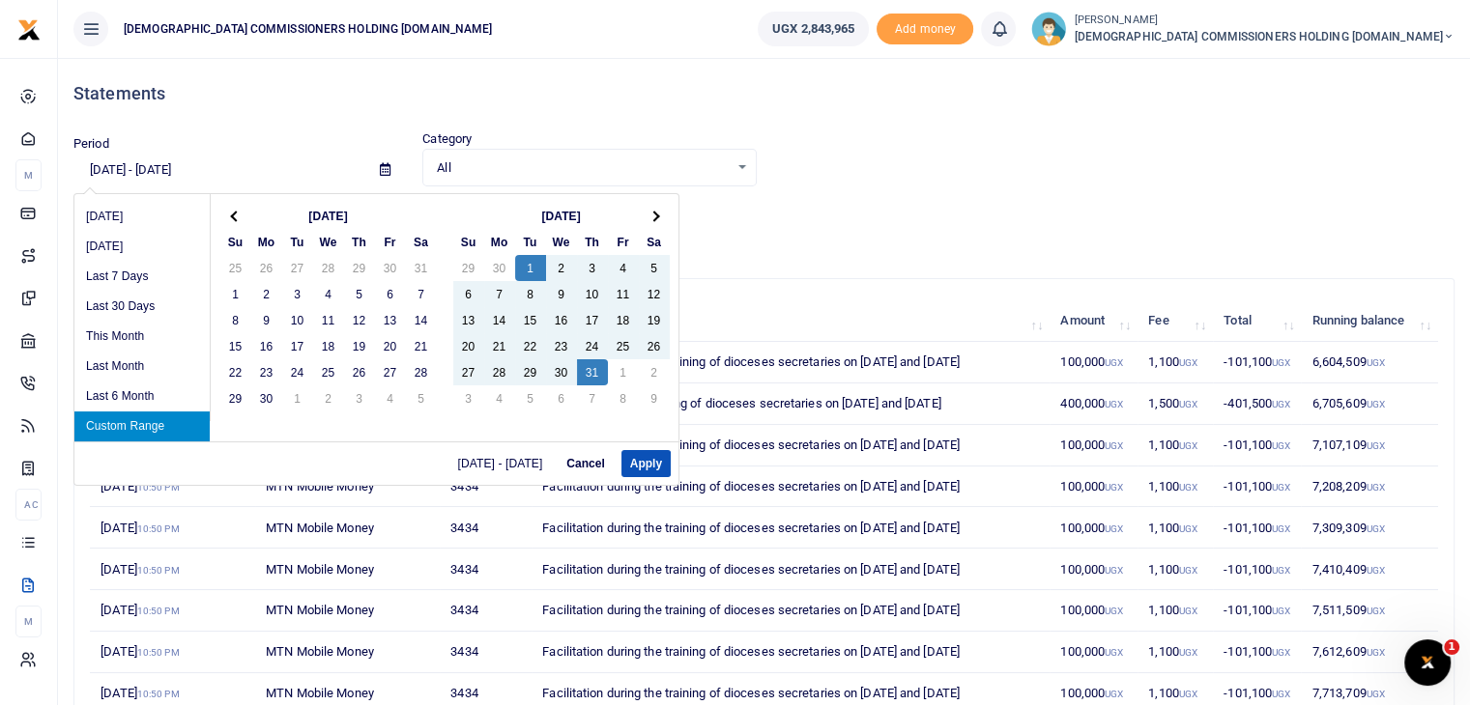
click at [174, 172] on input "[DATE] - [DATE]" at bounding box center [218, 170] width 291 height 33
click at [659, 215] on th at bounding box center [654, 216] width 31 height 26
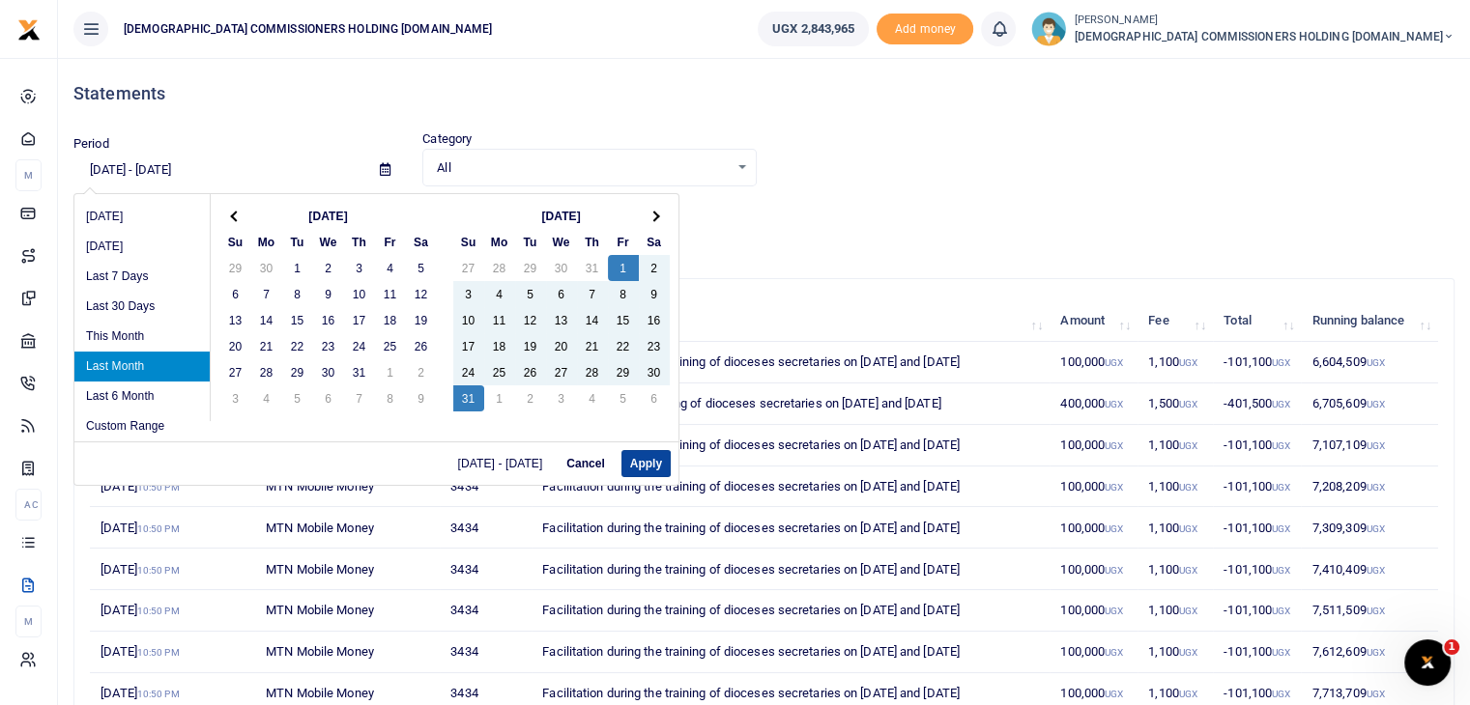
click at [638, 469] on button "Apply" at bounding box center [645, 463] width 49 height 27
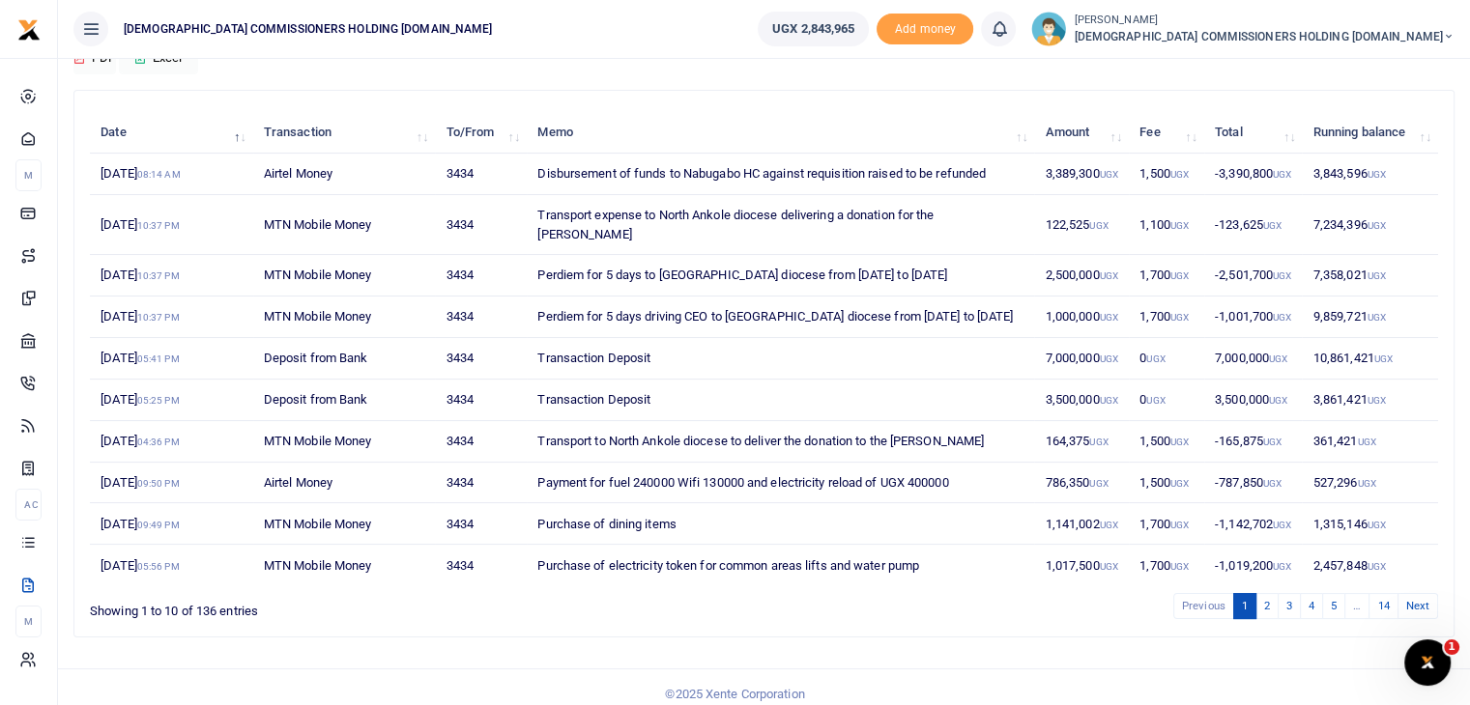
scroll to position [199, 0]
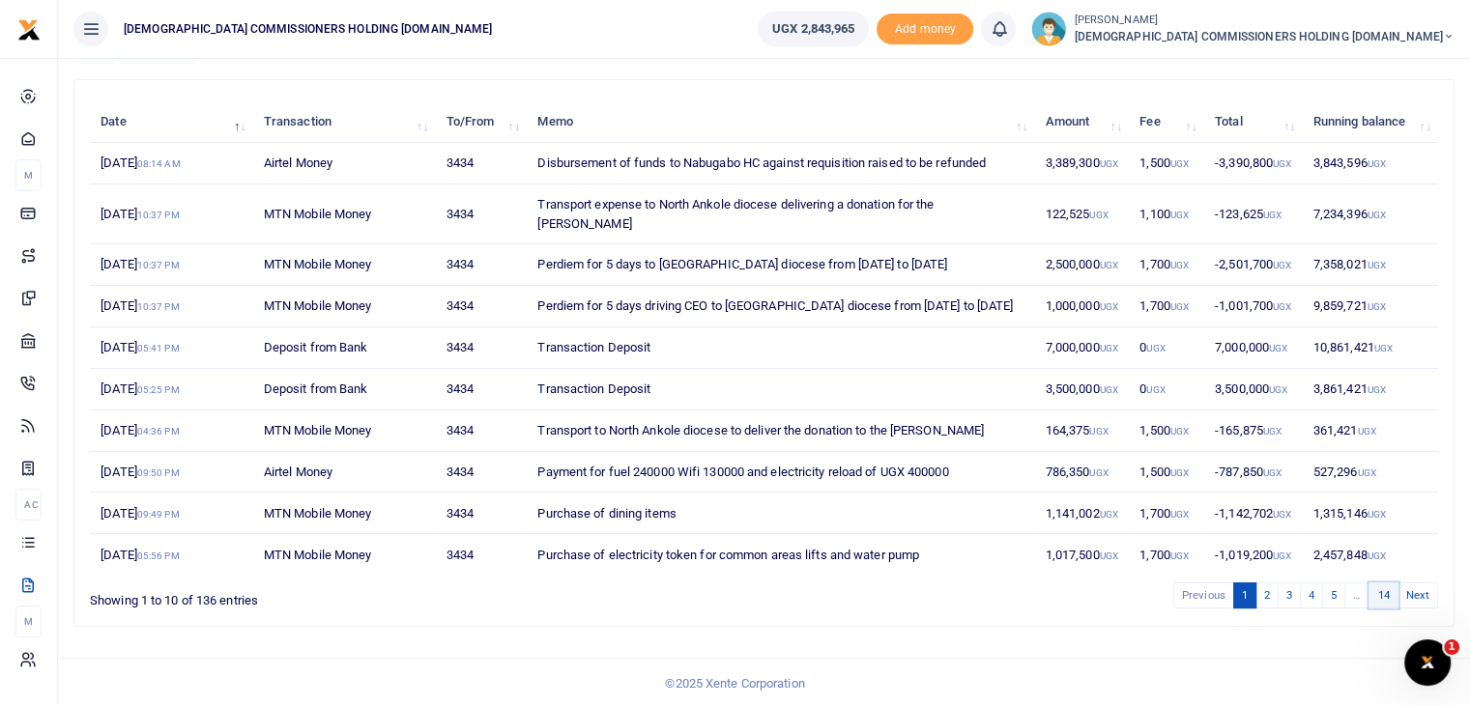
click at [1389, 594] on link "14" at bounding box center [1382, 596] width 29 height 26
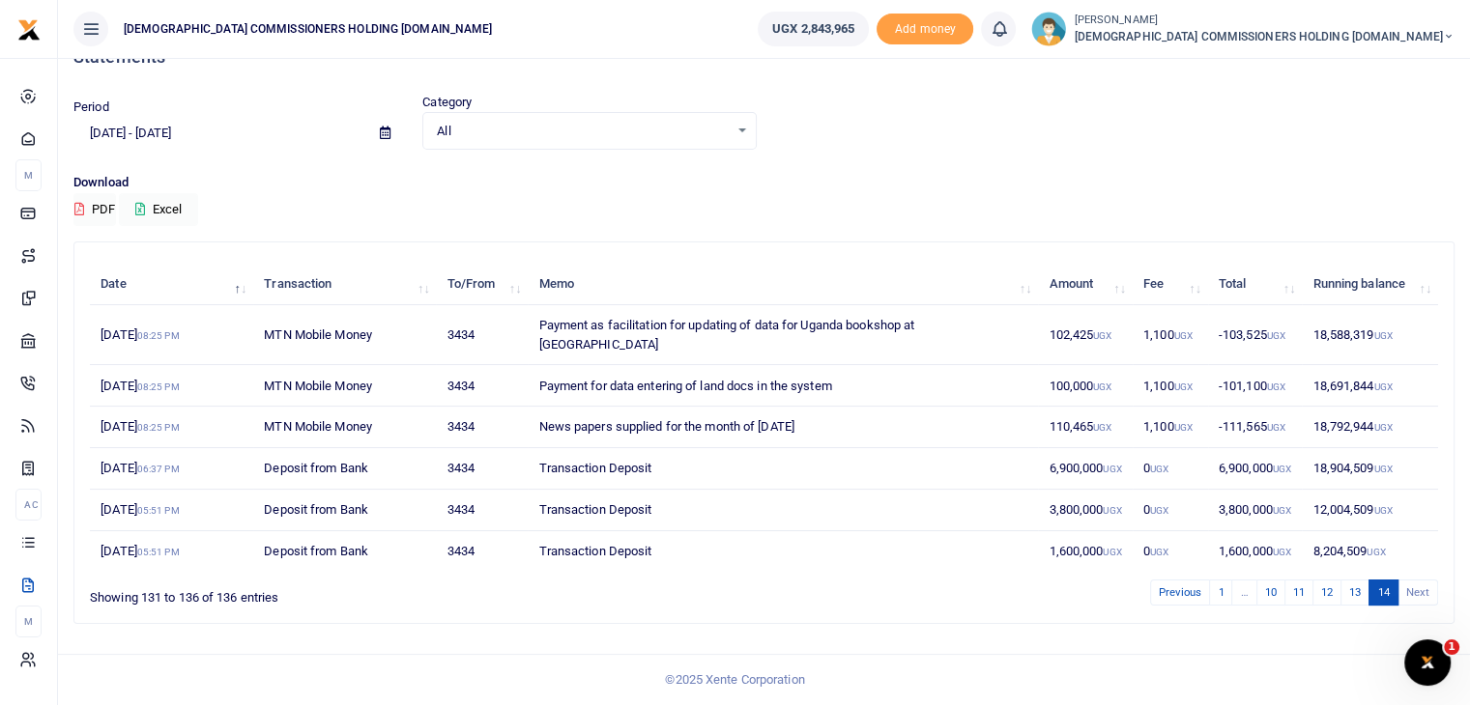
scroll to position [15, 0]
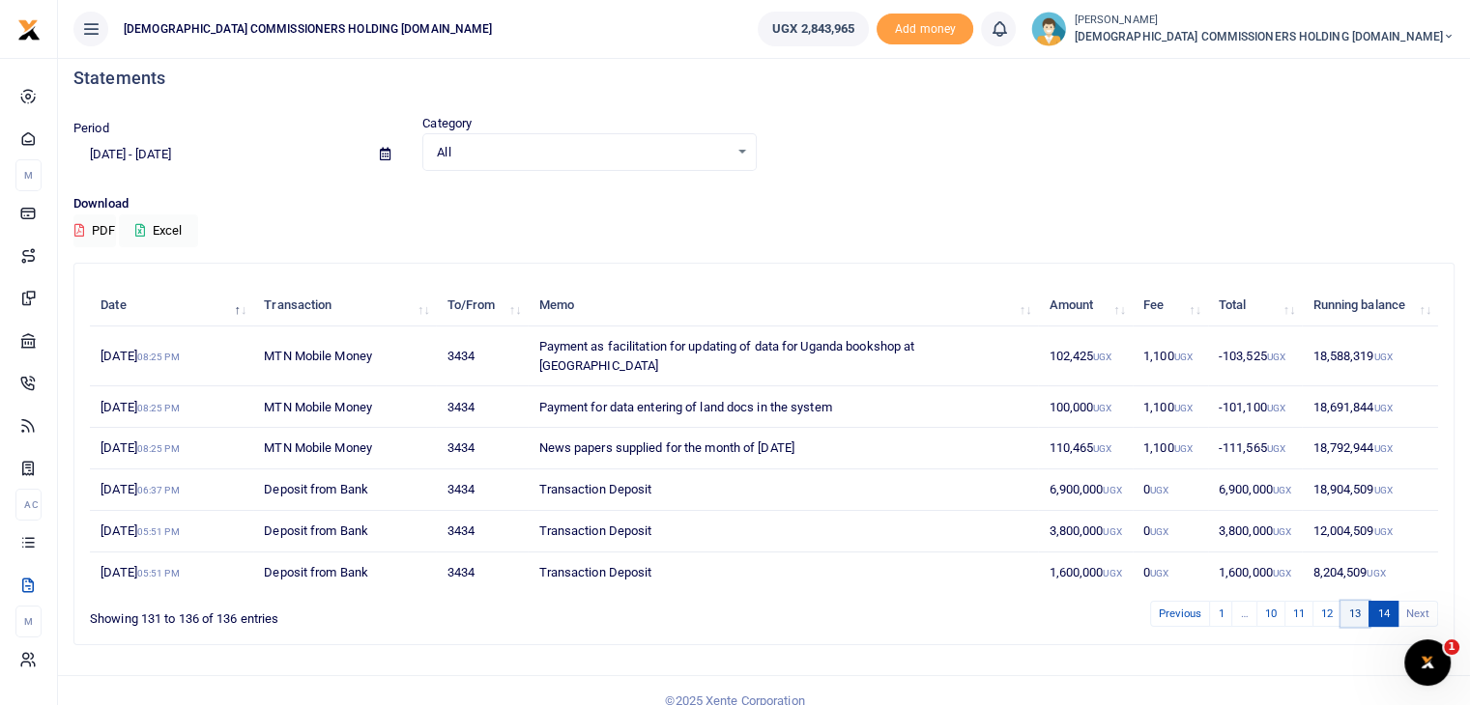
click at [1357, 601] on link "13" at bounding box center [1354, 614] width 29 height 26
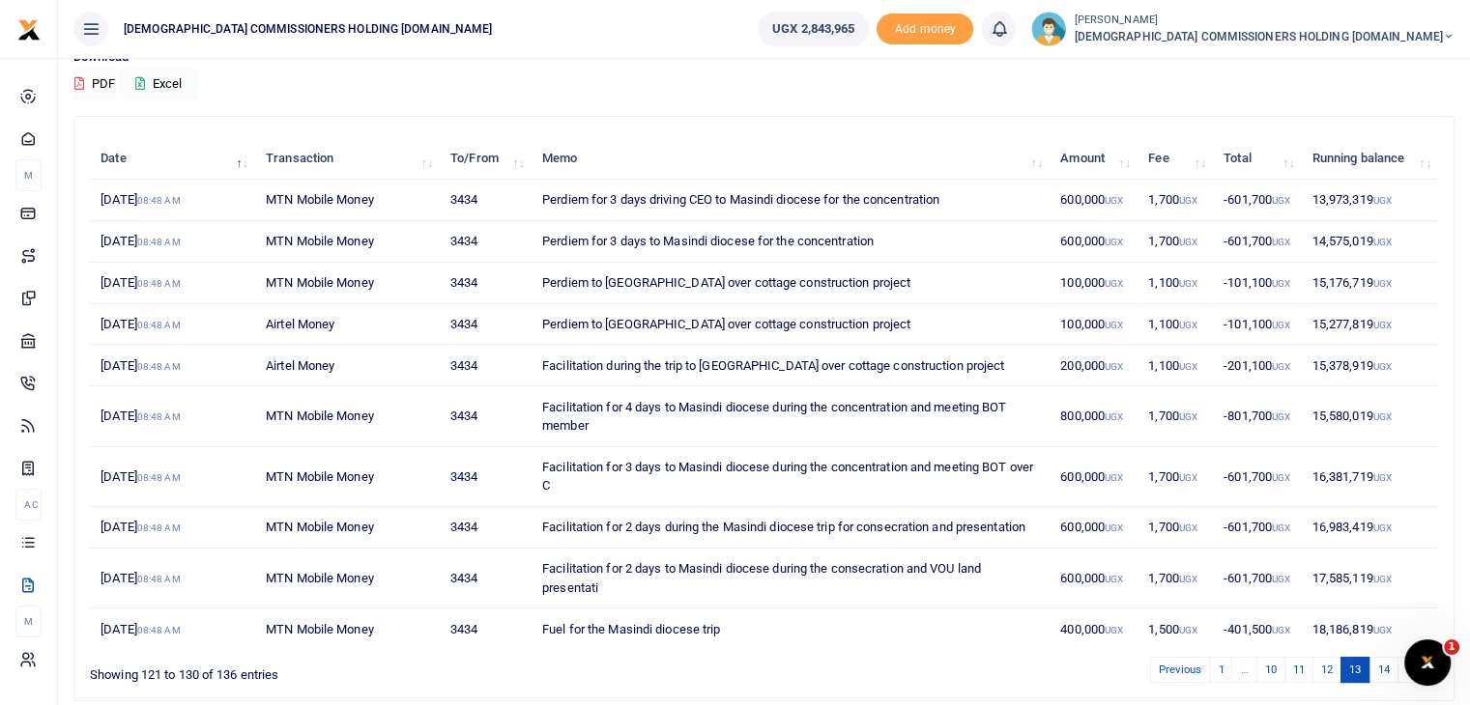
scroll to position [255, 0]
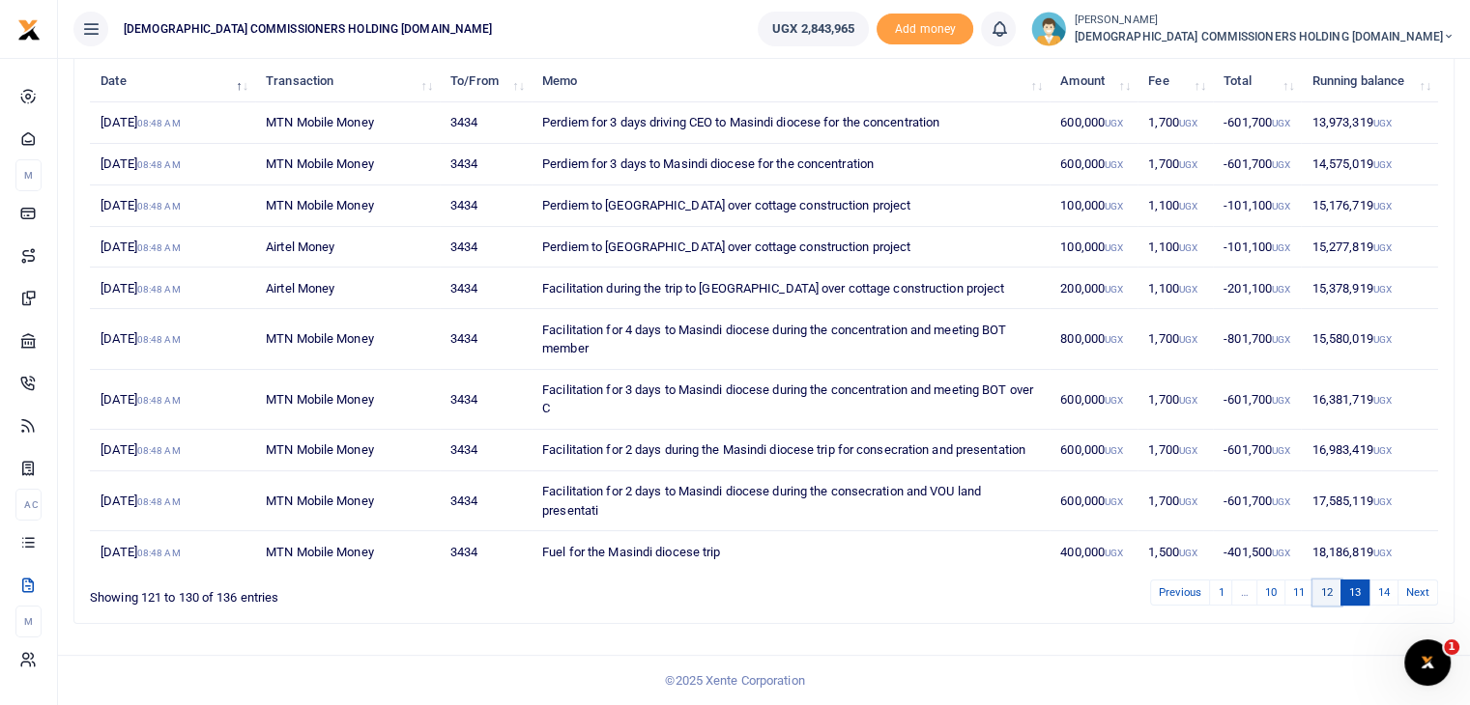
click at [1322, 588] on link "12" at bounding box center [1326, 593] width 29 height 26
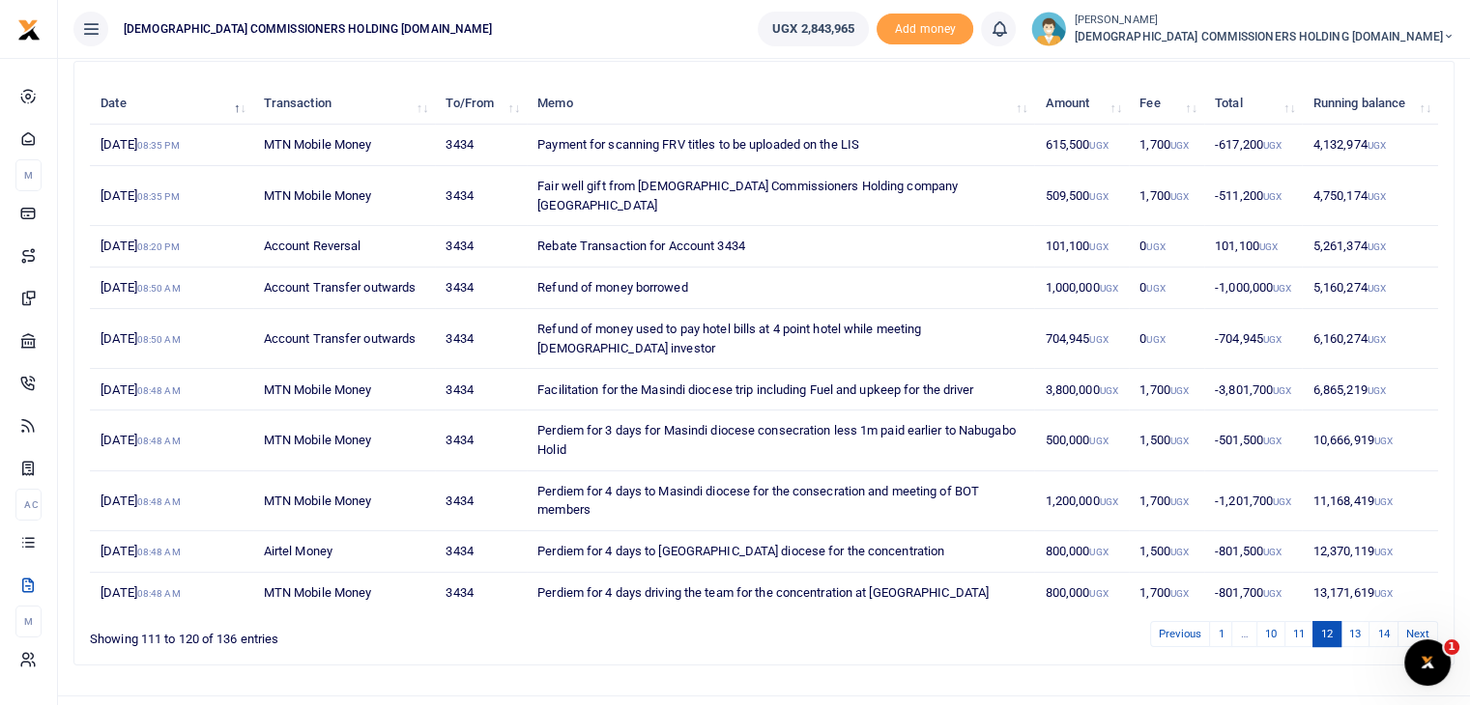
scroll to position [0, 0]
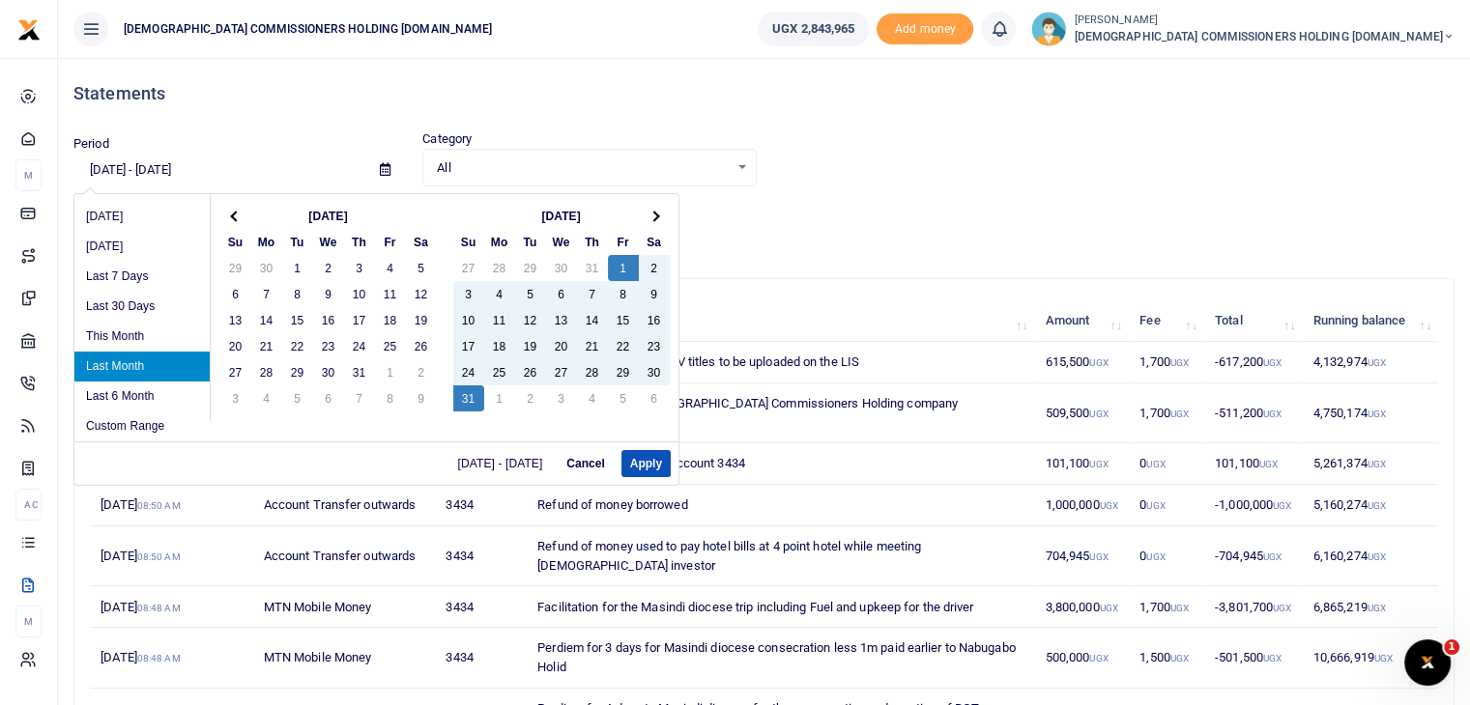
click at [186, 160] on input "[DATE] - [DATE]" at bounding box center [218, 170] width 291 height 33
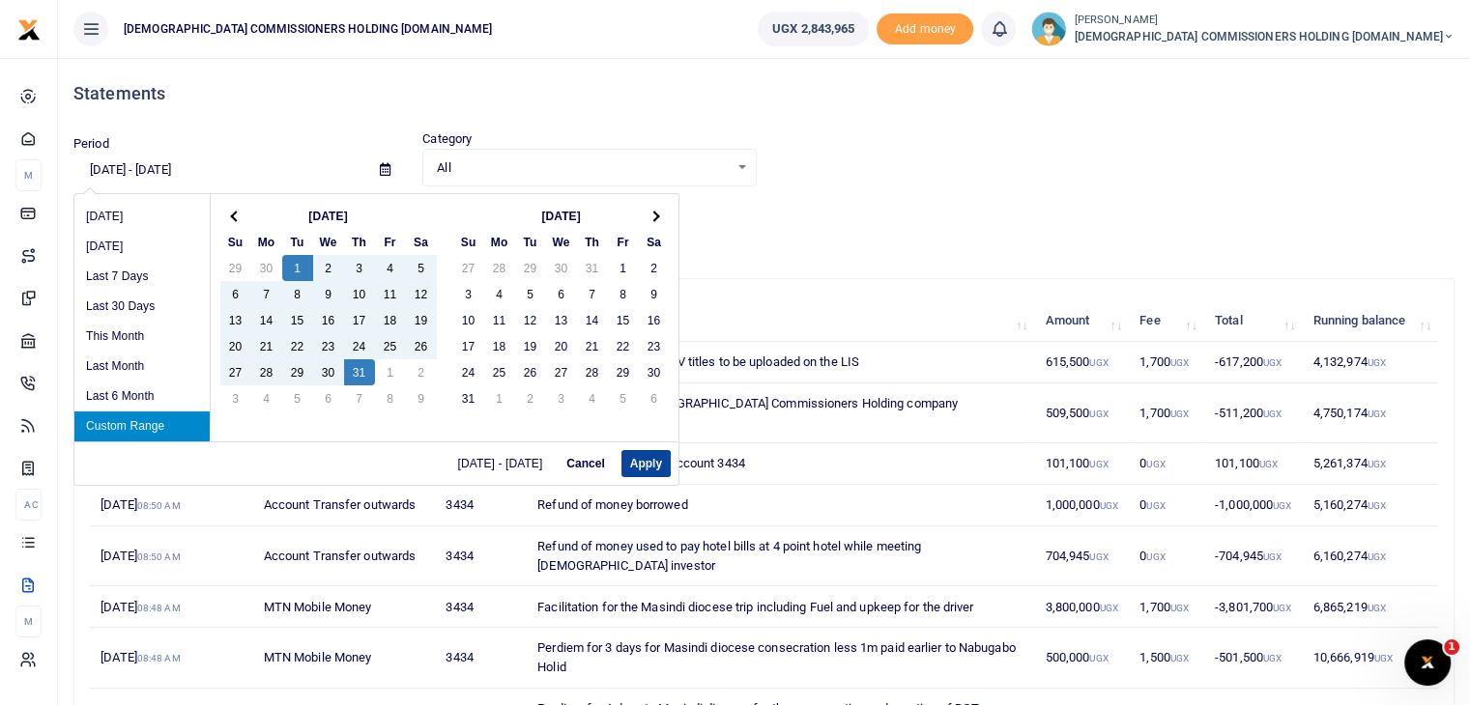
click at [643, 459] on button "Apply" at bounding box center [645, 463] width 49 height 27
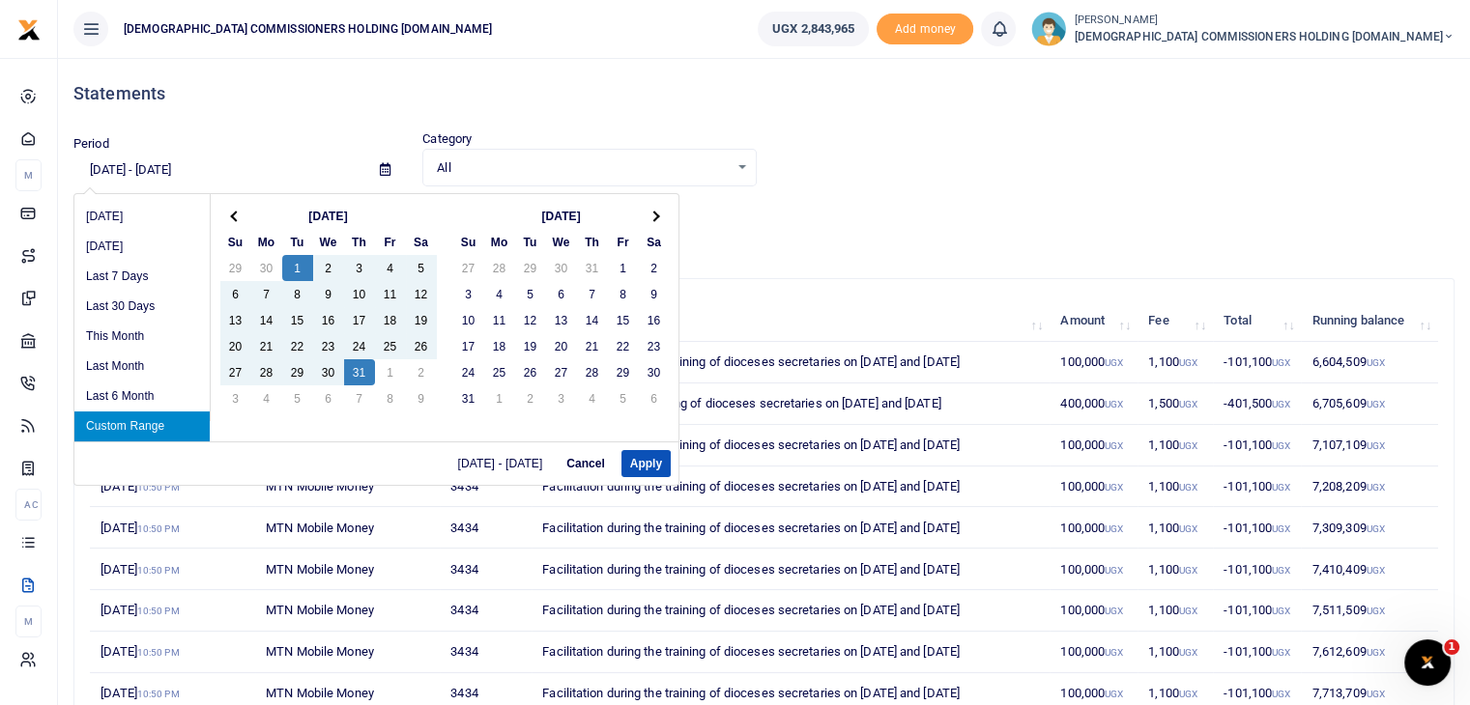
click at [166, 168] on input "[DATE] - [DATE]" at bounding box center [218, 170] width 291 height 33
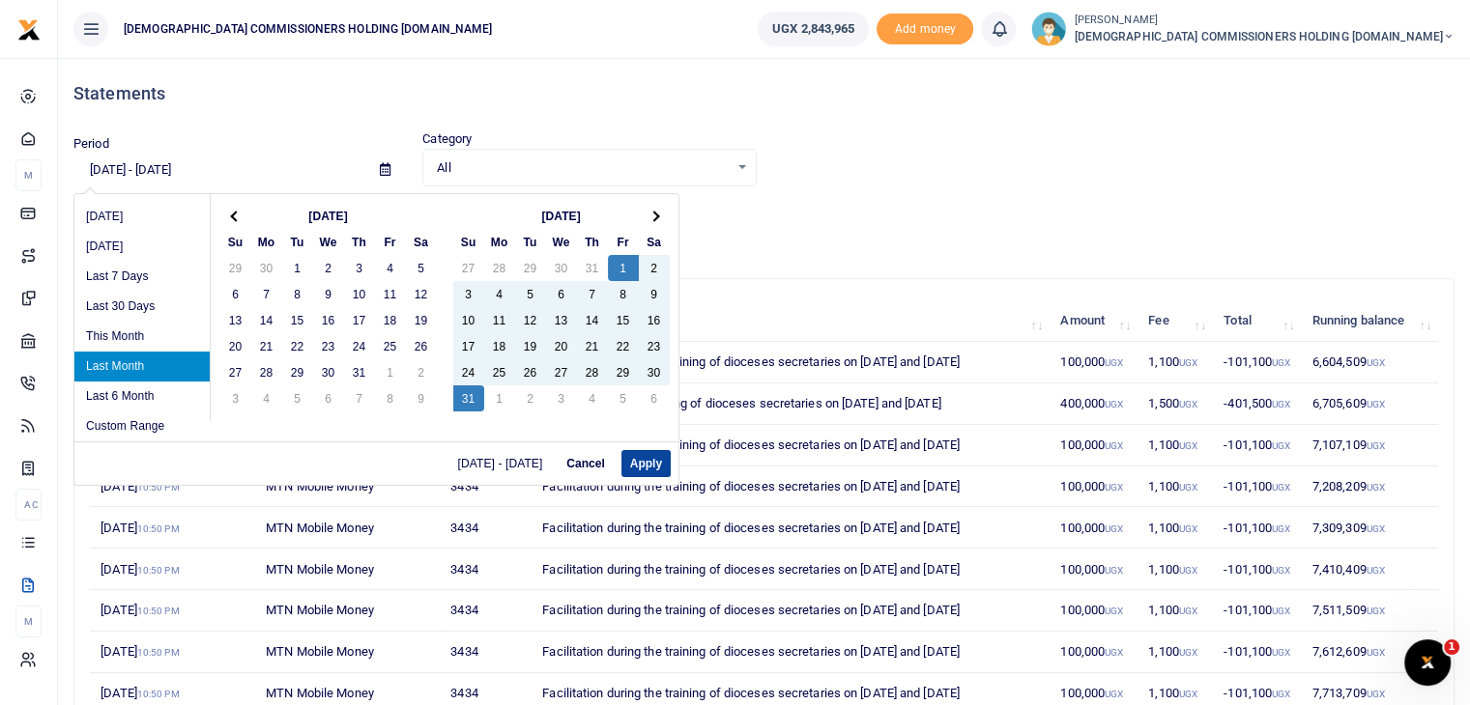
click at [634, 461] on button "Apply" at bounding box center [645, 463] width 49 height 27
type input "[DATE] - [DATE]"
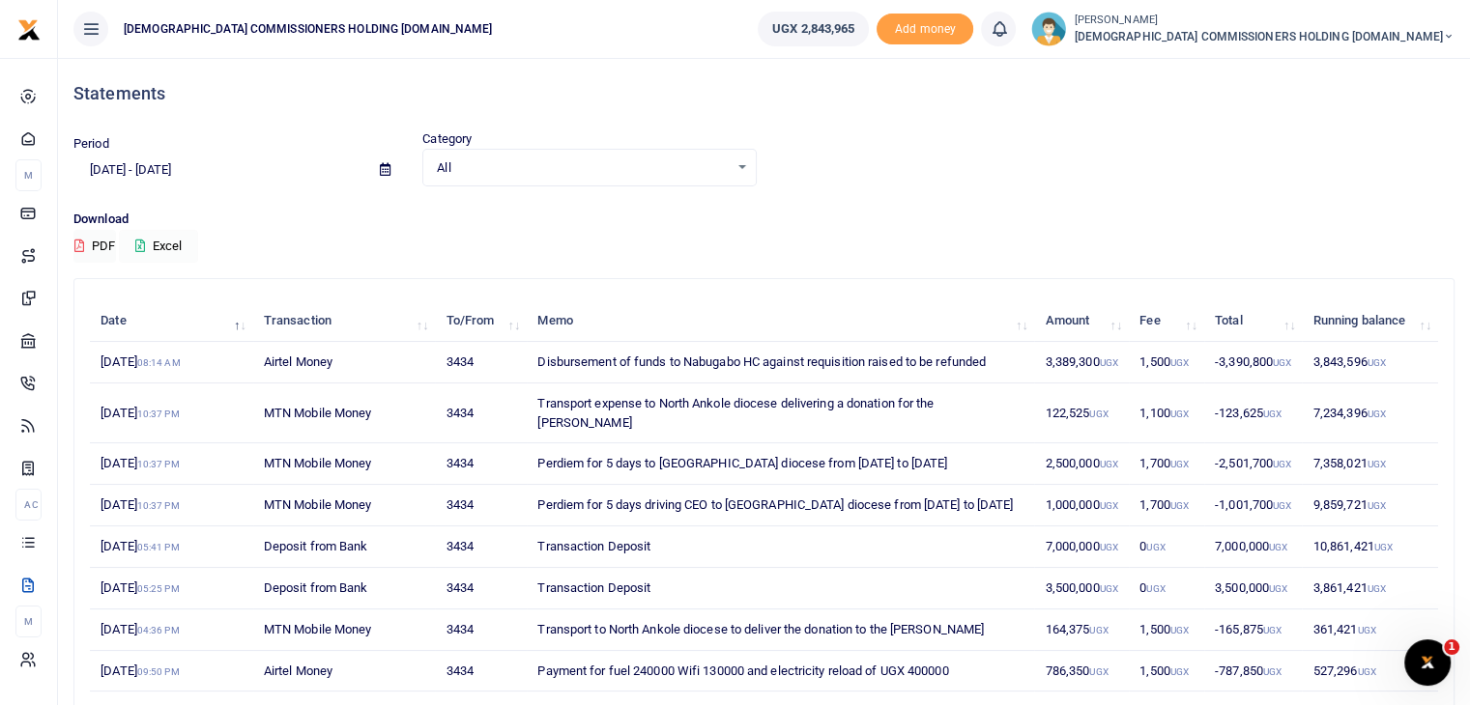
click at [180, 245] on button "Excel" at bounding box center [158, 246] width 79 height 33
